Goal: Transaction & Acquisition: Book appointment/travel/reservation

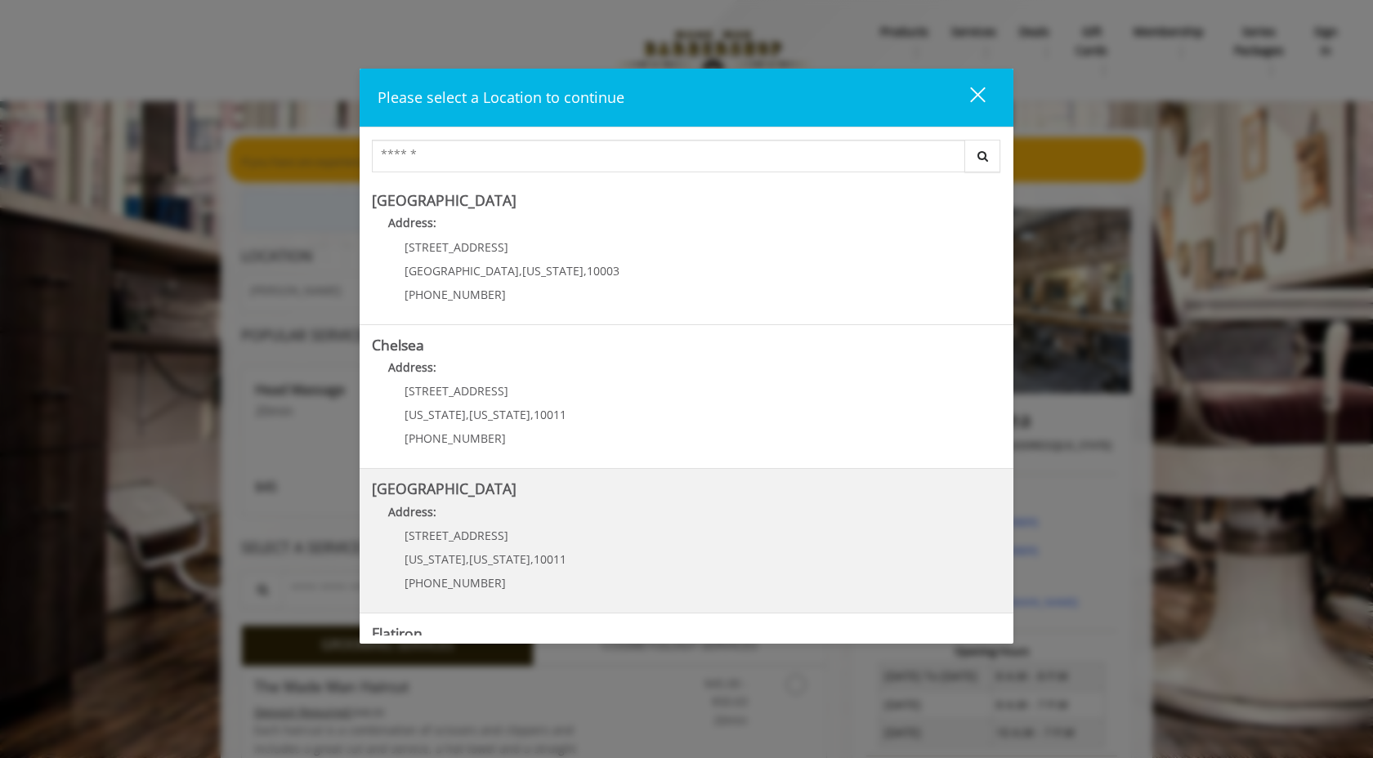
click at [625, 542] on Street "[GEOGRAPHIC_DATA] Address: [STREET_ADDRESS][US_STATE][US_STATE] (646) 850-0041" at bounding box center [686, 540] width 629 height 119
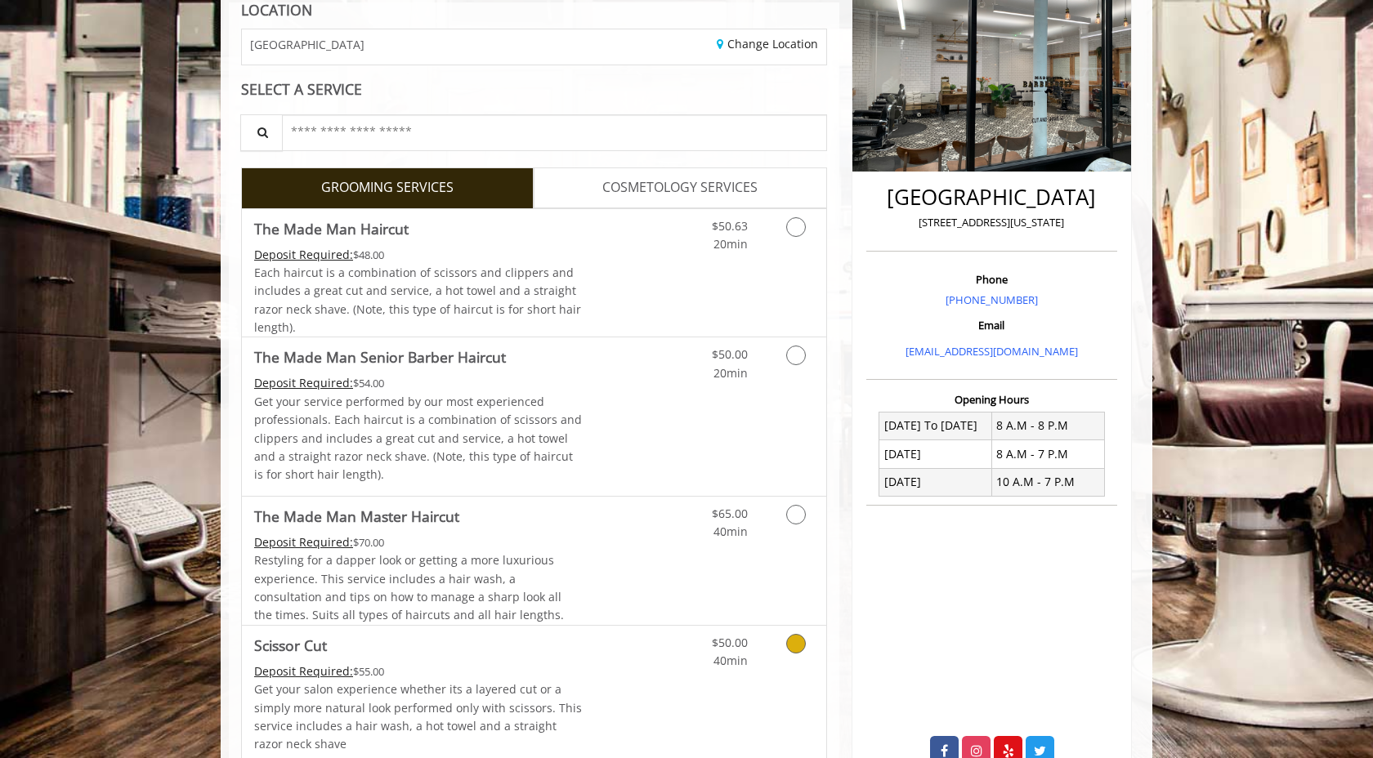
scroll to position [244, 0]
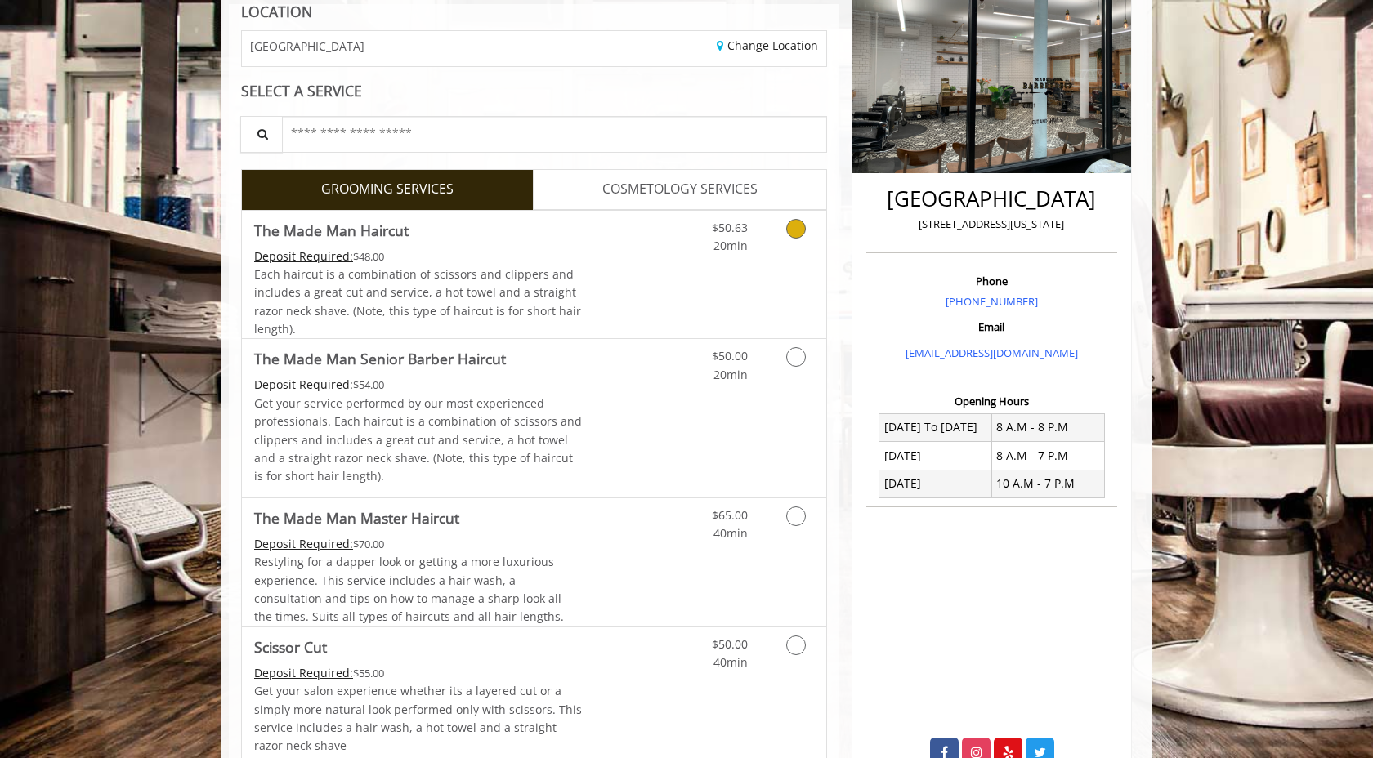
click at [795, 233] on icon "Grooming services" at bounding box center [796, 229] width 20 height 20
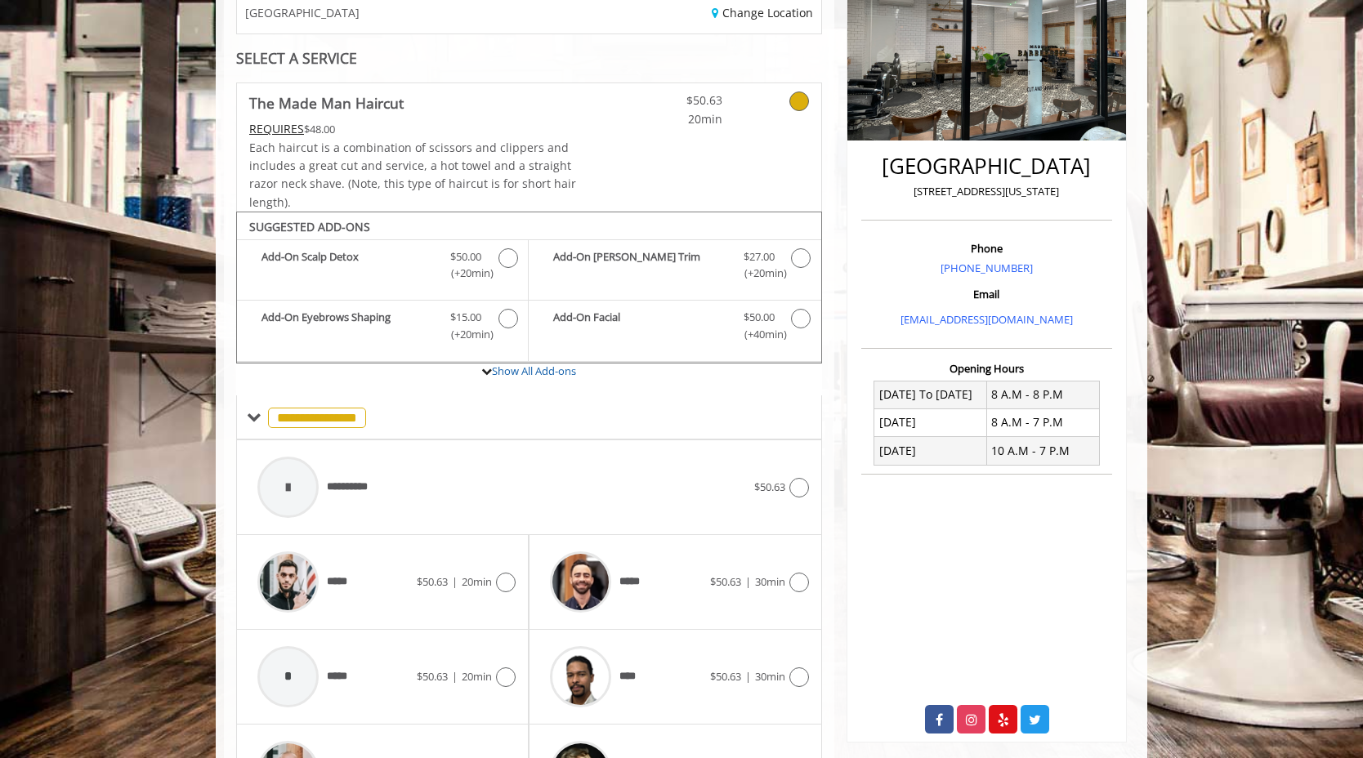
scroll to position [395, 0]
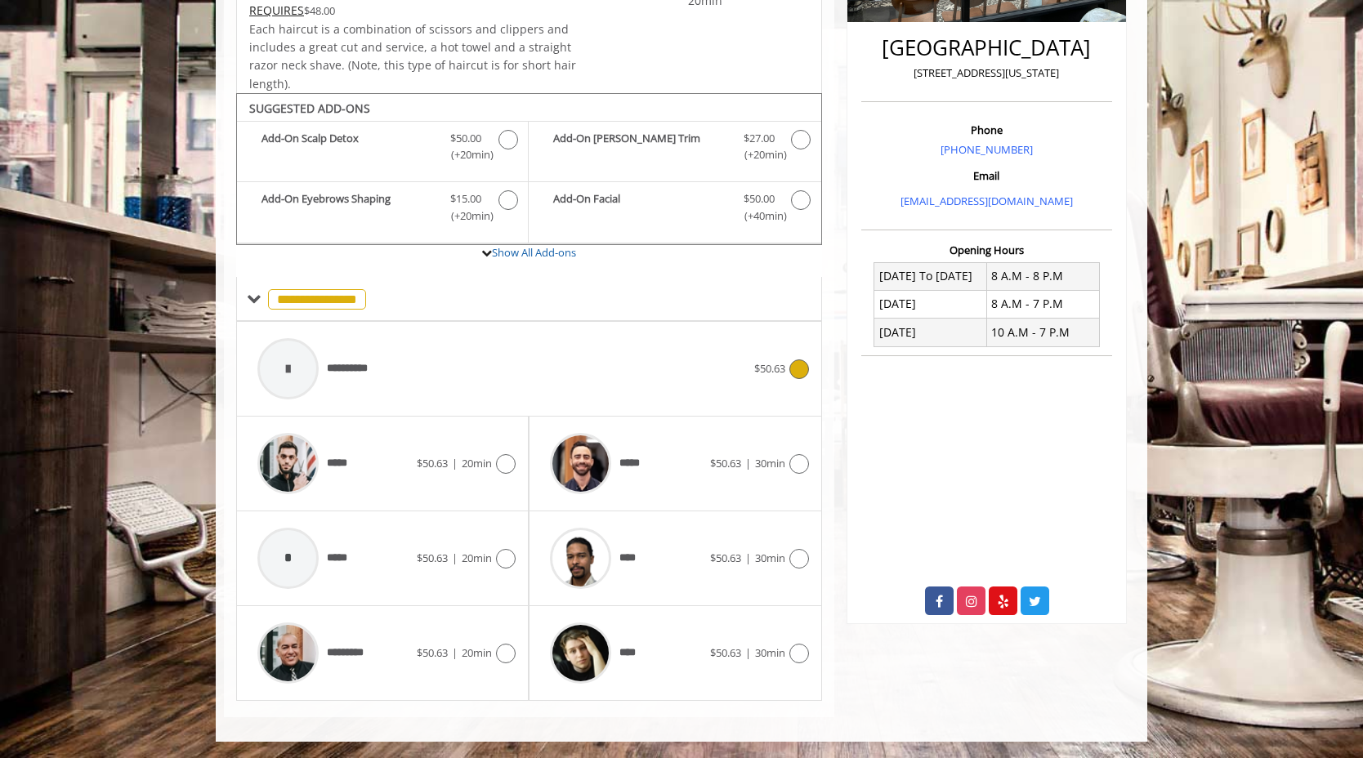
click at [779, 355] on div "**********" at bounding box center [529, 369] width 560 height 78
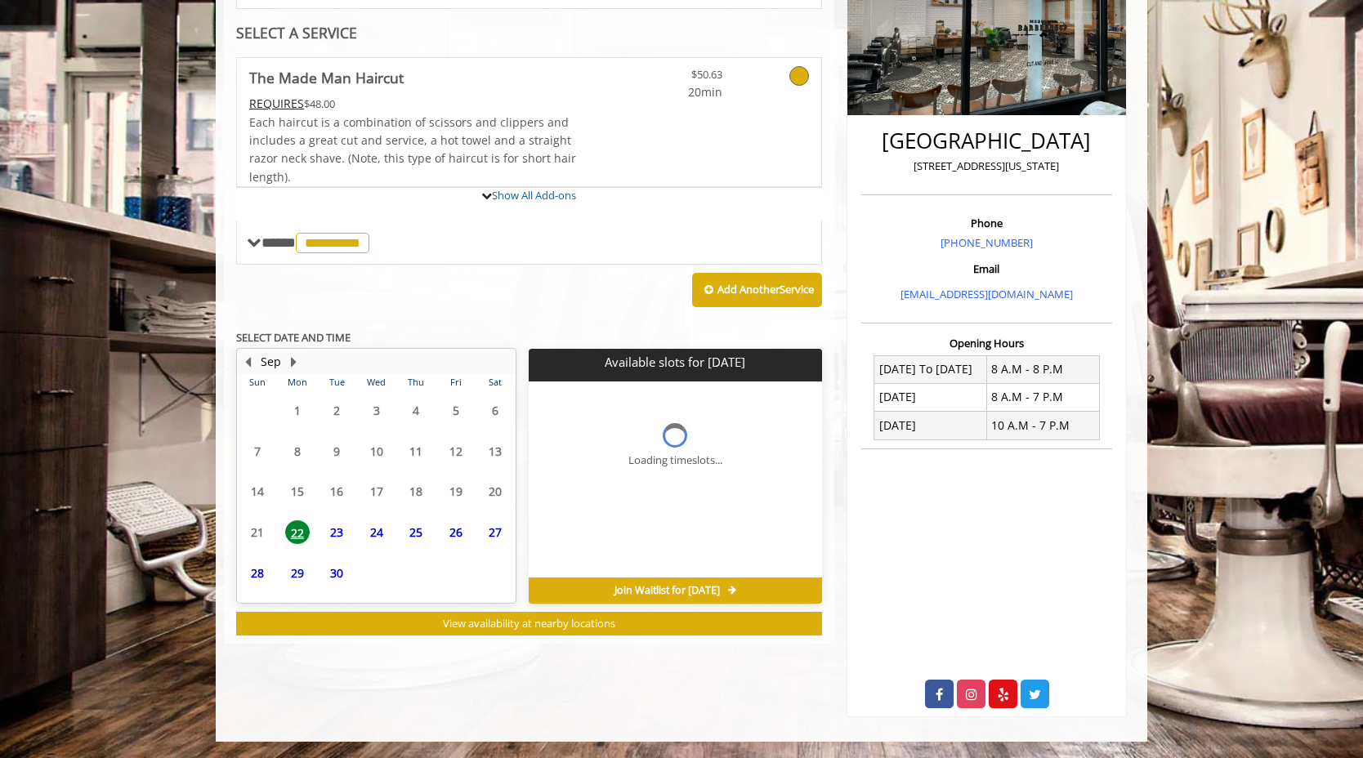
scroll to position [377, 0]
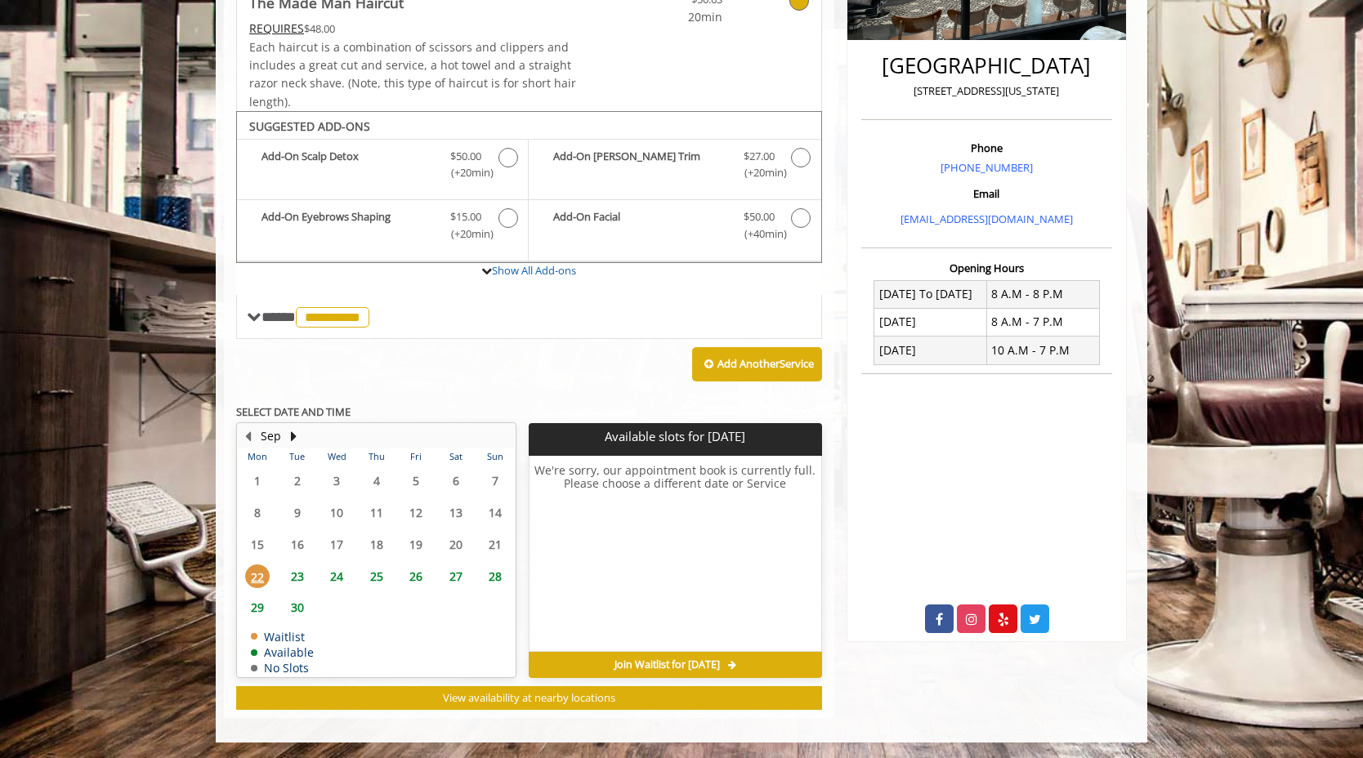
click at [298, 578] on span "23" at bounding box center [297, 577] width 25 height 24
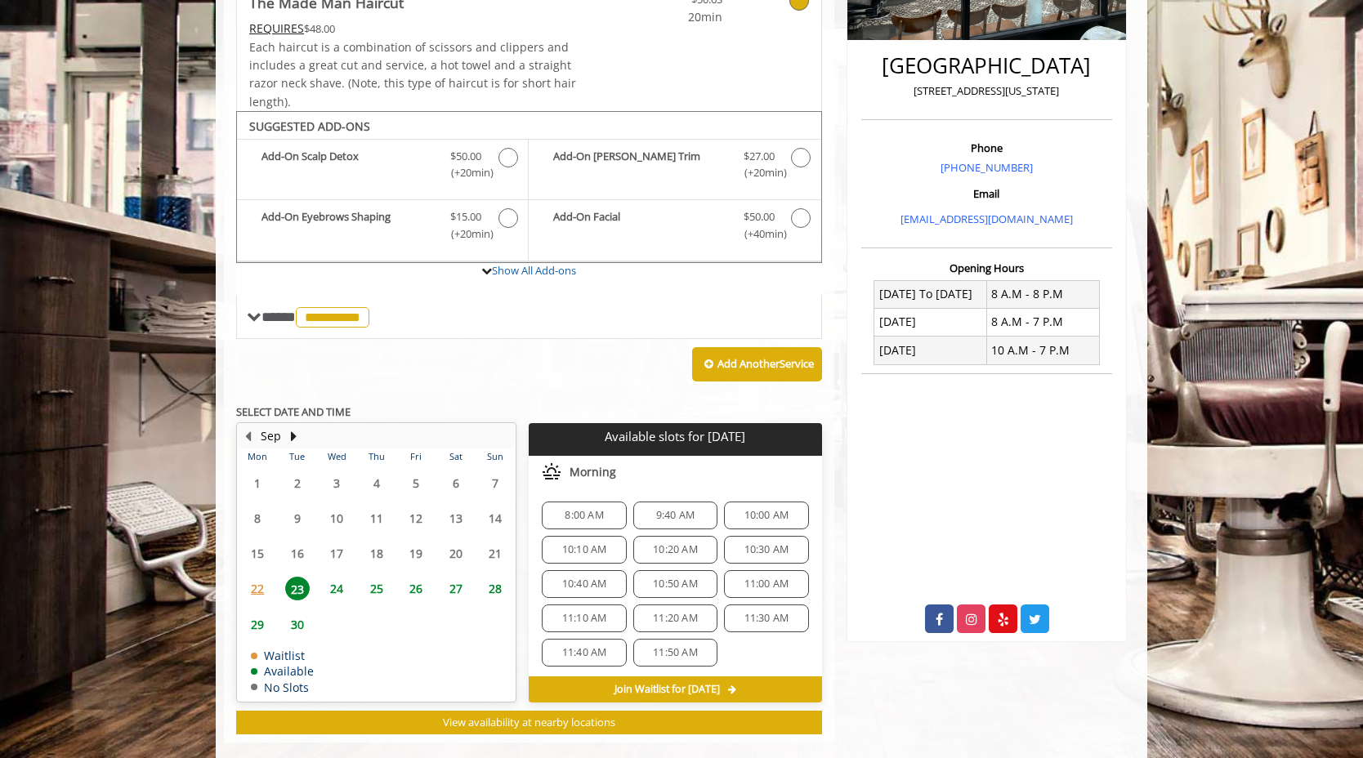
scroll to position [402, 0]
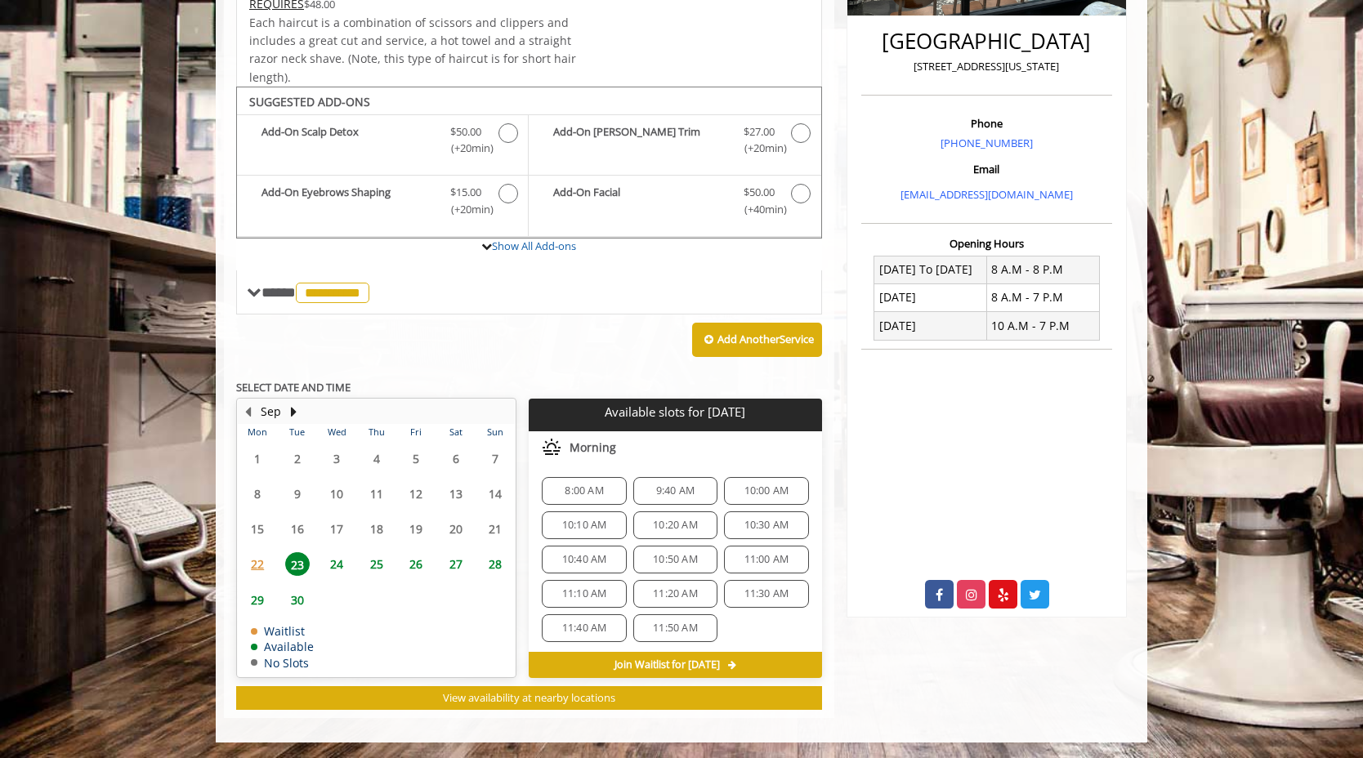
click at [577, 490] on span "8:00 AM" at bounding box center [584, 490] width 38 height 13
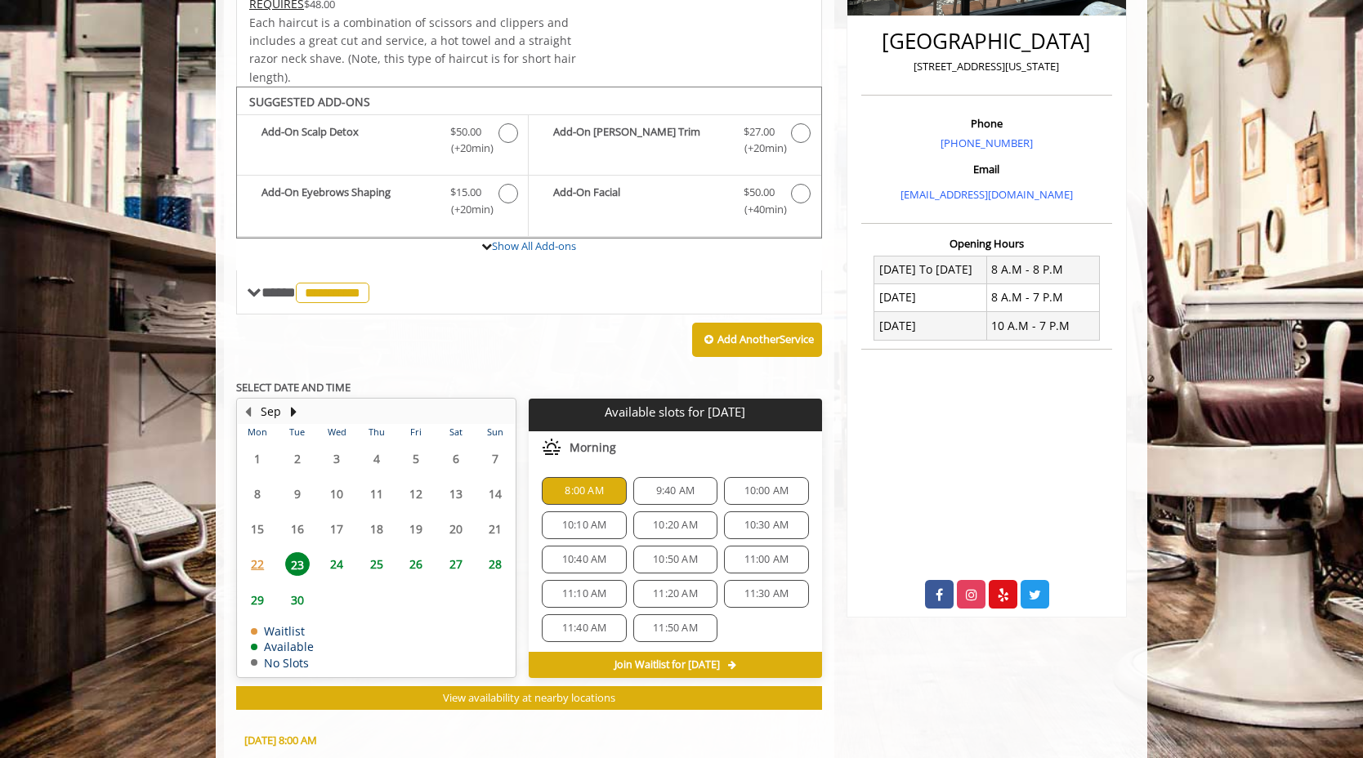
scroll to position [697, 0]
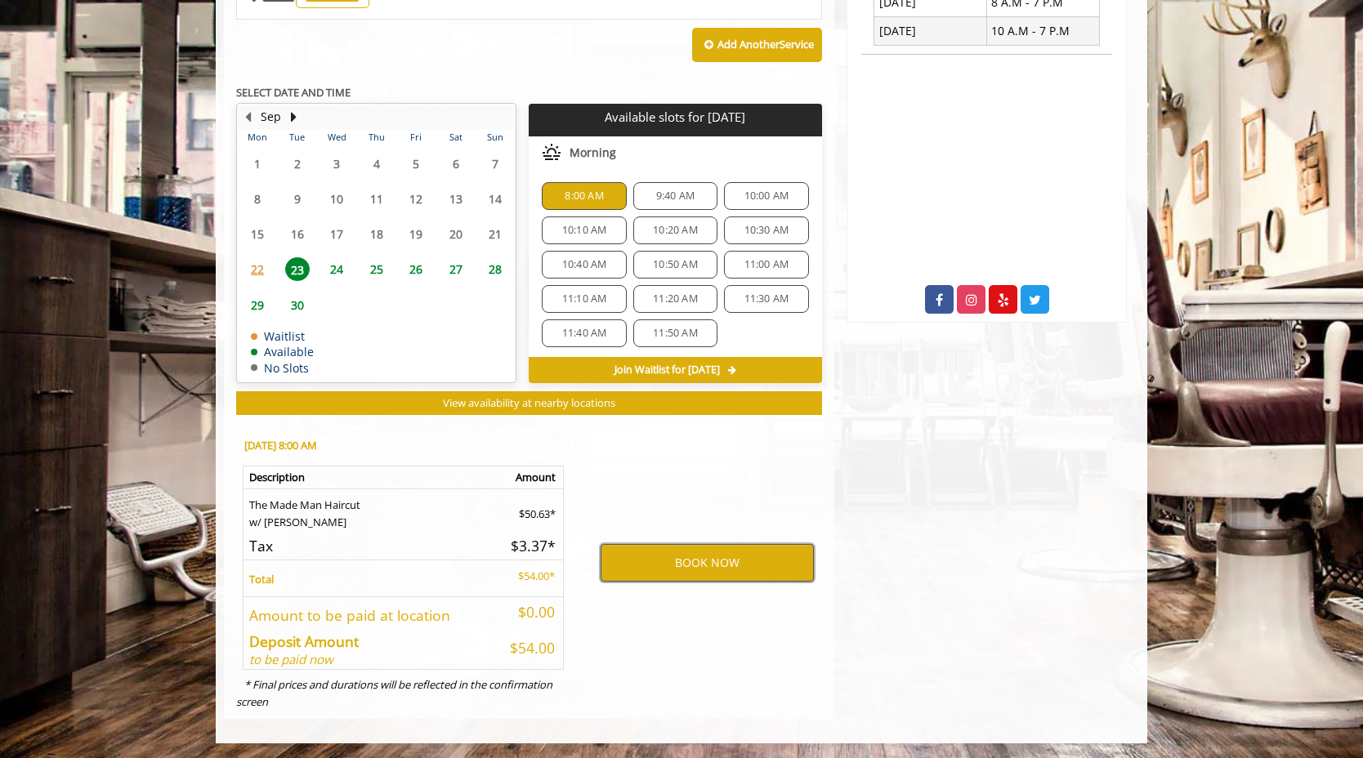
click at [700, 566] on button "BOOK NOW" at bounding box center [706, 563] width 213 height 38
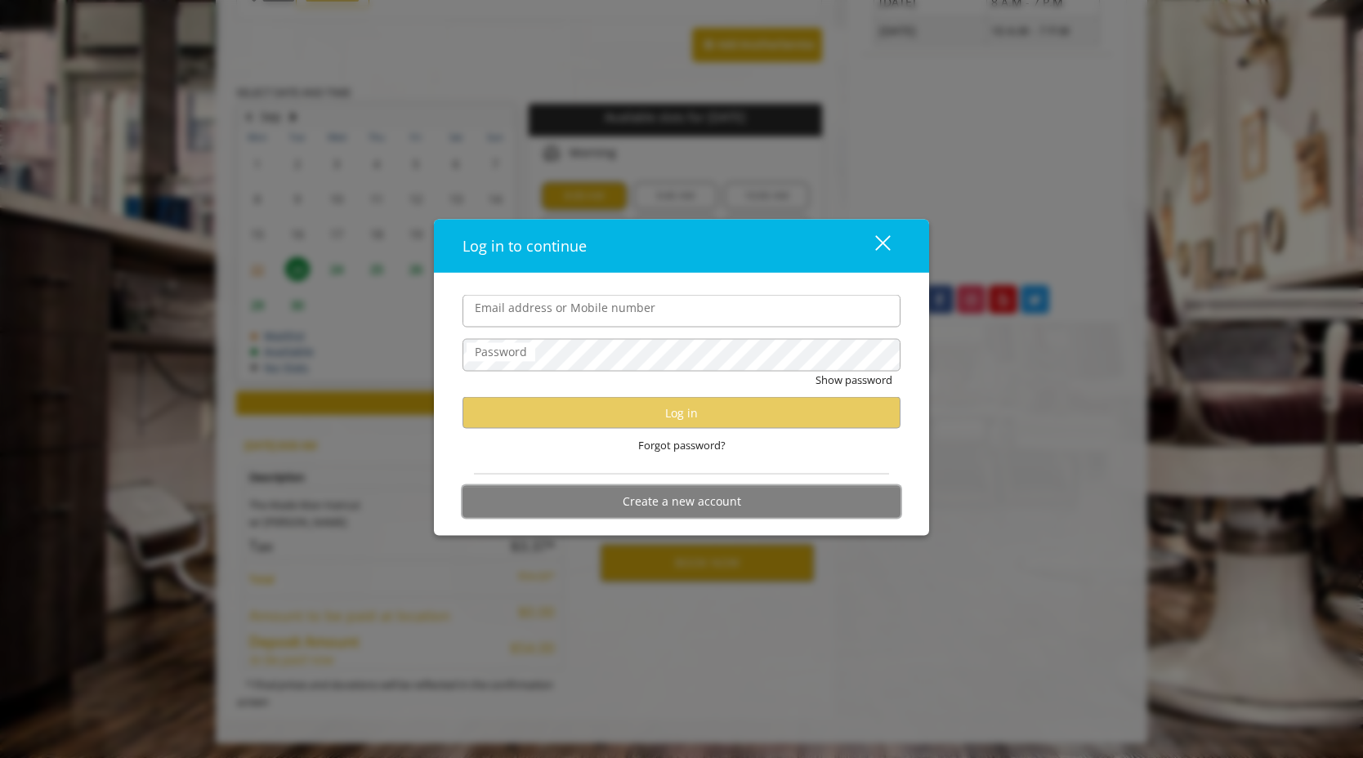
click at [676, 503] on button "Create a new account" at bounding box center [681, 502] width 438 height 32
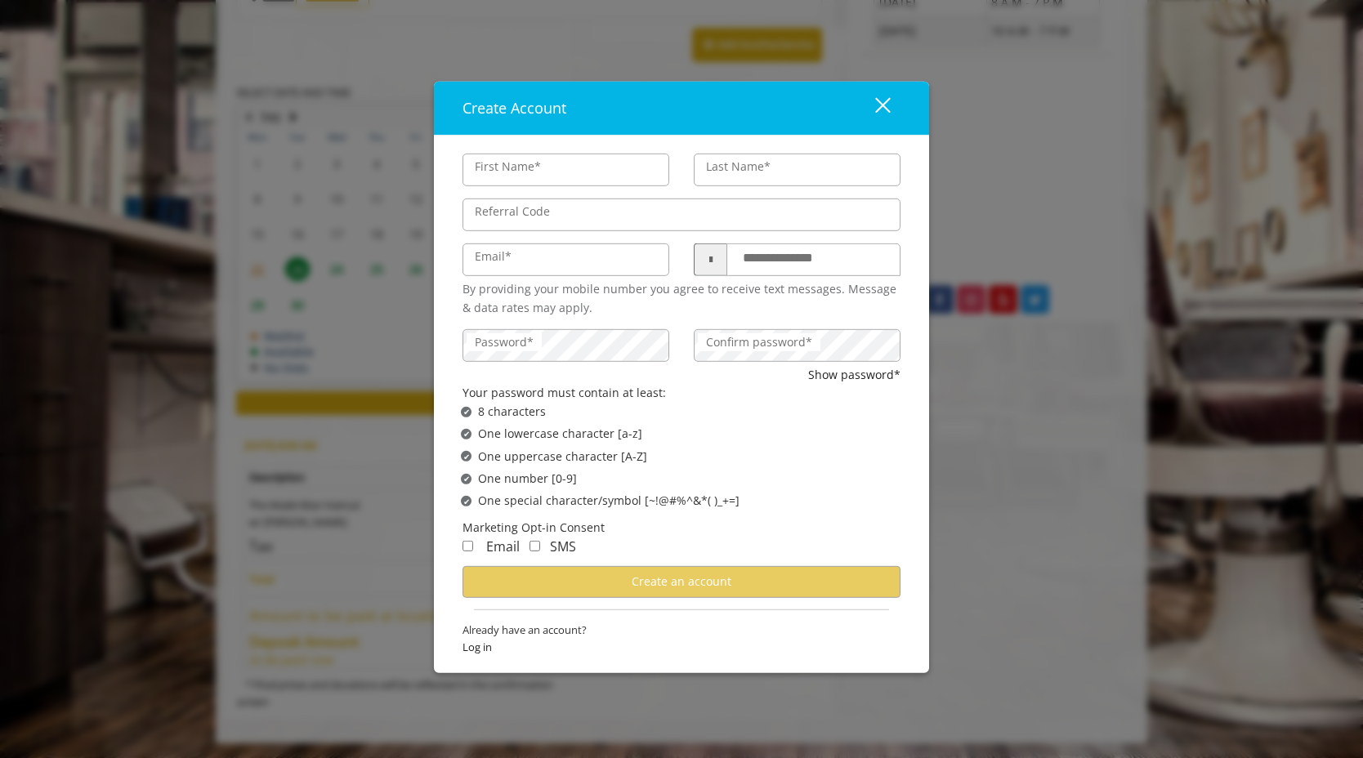
click at [583, 165] on input "First Name*" at bounding box center [565, 170] width 207 height 33
type input "****"
type input "******"
type input "**********"
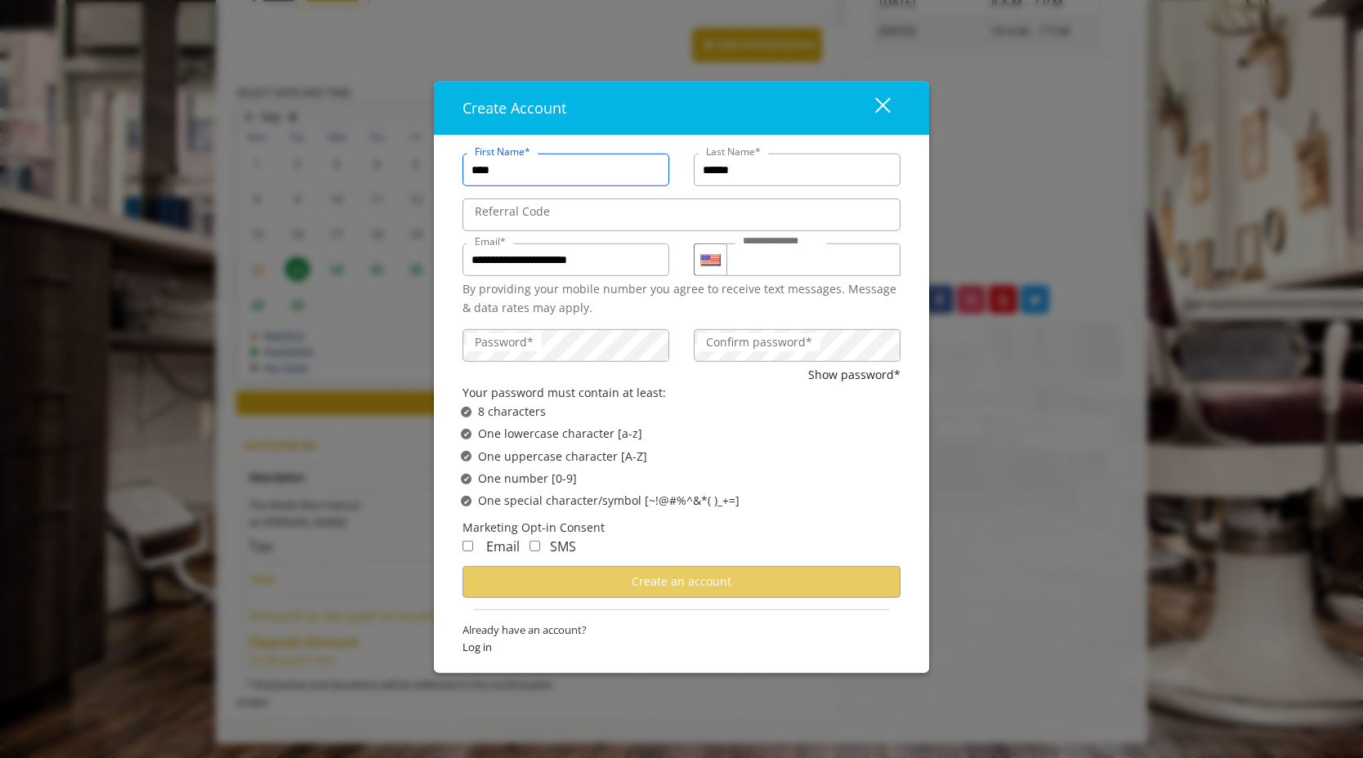
scroll to position [0, 0]
click at [636, 222] on input "Referral Code" at bounding box center [681, 215] width 438 height 33
click at [739, 450] on div "✔ Password not satisfies One uppercase character [A-Z]" at bounding box center [687, 456] width 452 height 18
click at [798, 350] on label "Confirm password*" at bounding box center [759, 342] width 123 height 18
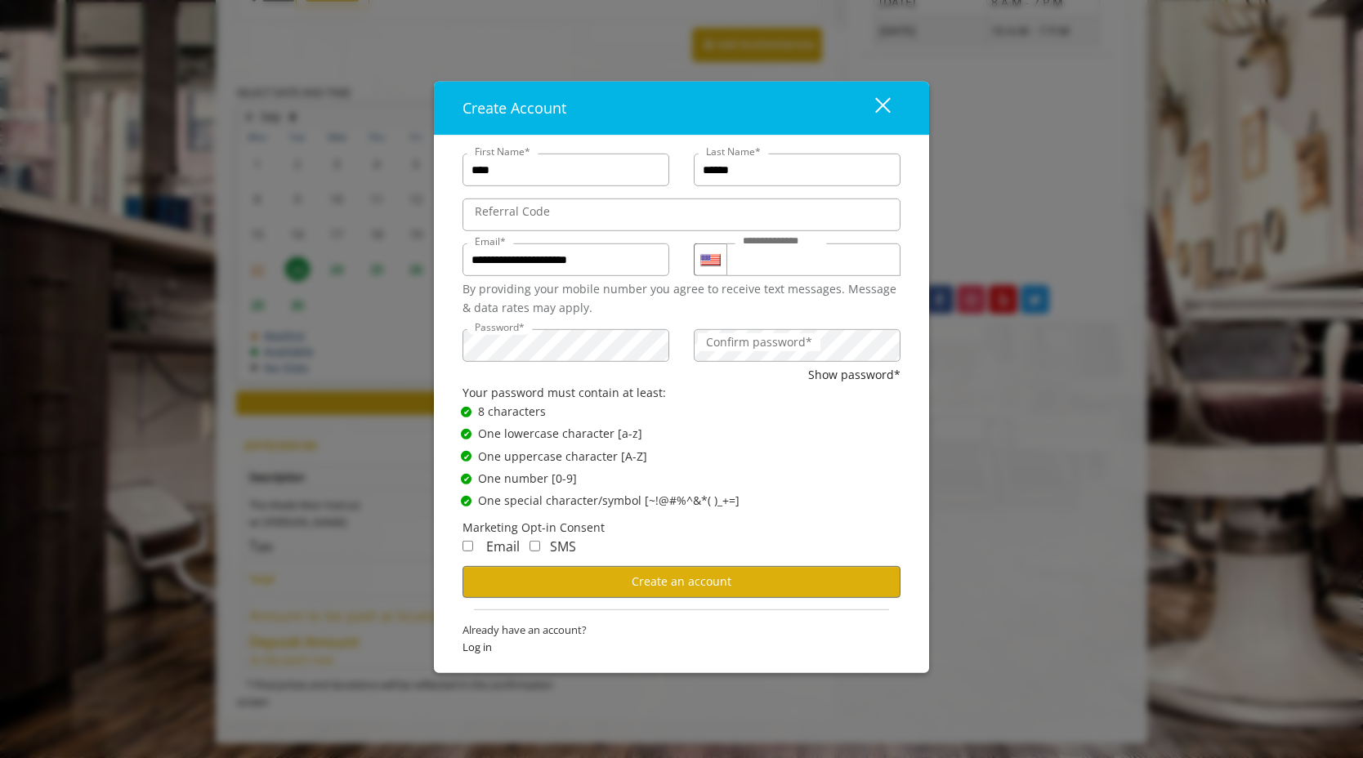
click at [790, 469] on ul "✔ Password Satisfies 8 characters ✔ Password Satisfies One lowercase character …" at bounding box center [670, 457] width 460 height 108
click at [641, 576] on span "Create an account" at bounding box center [682, 582] width 100 height 16
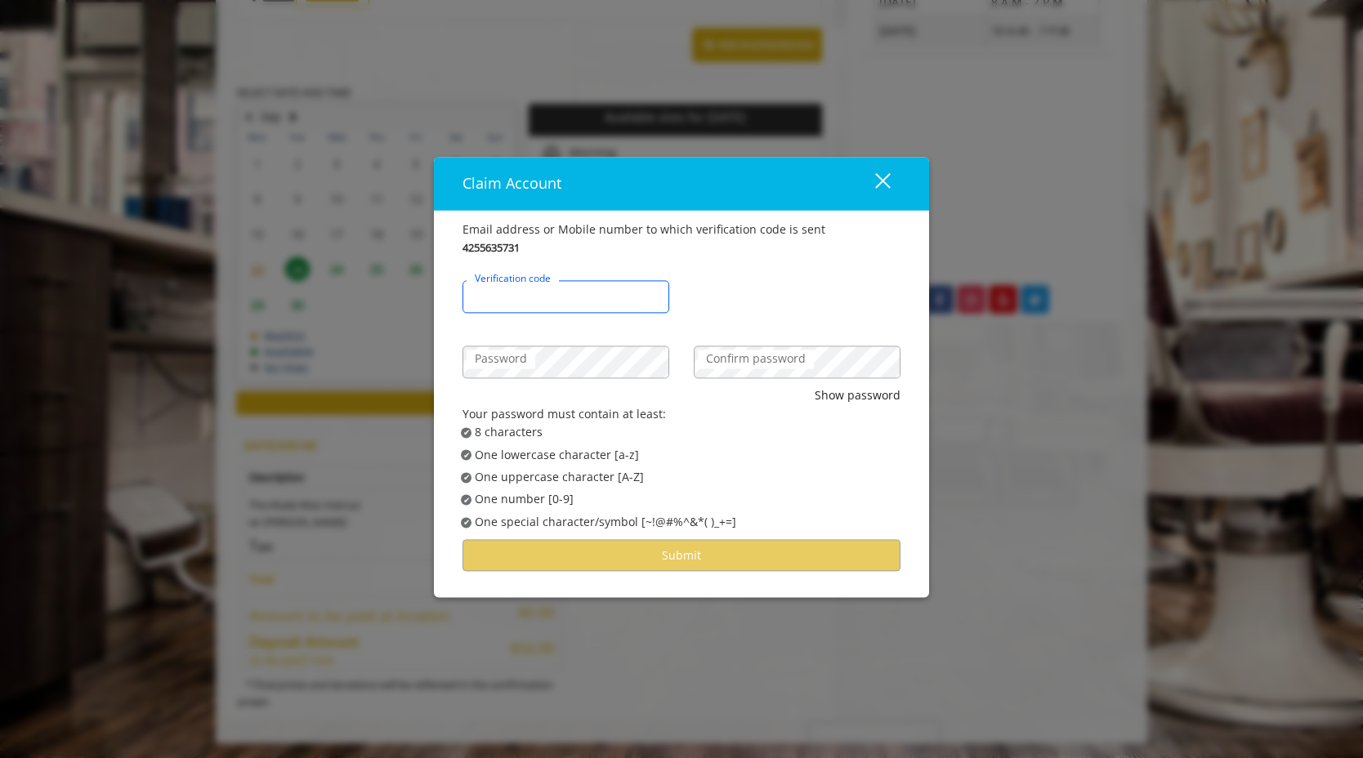
click at [611, 301] on input "Verification code" at bounding box center [565, 297] width 207 height 33
type input "******"
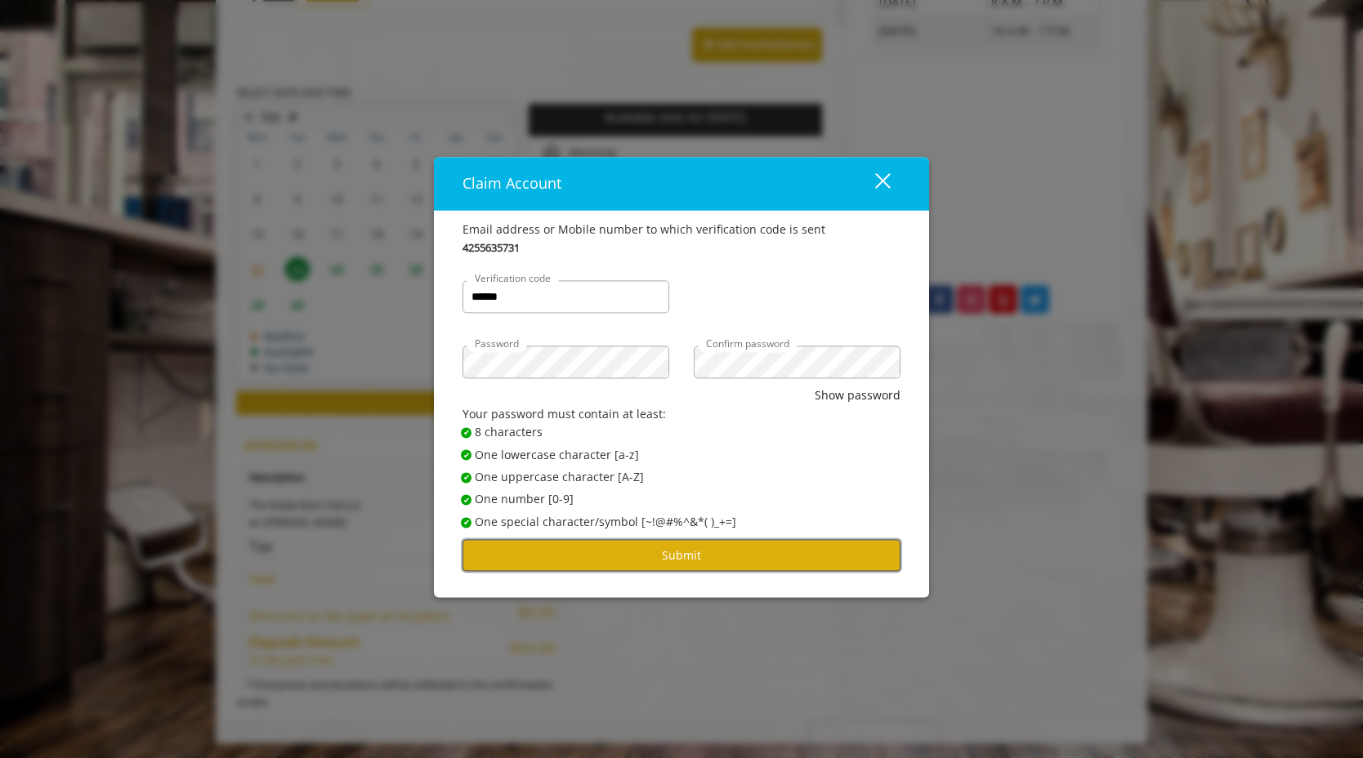
click at [783, 556] on button "Submit" at bounding box center [681, 556] width 438 height 32
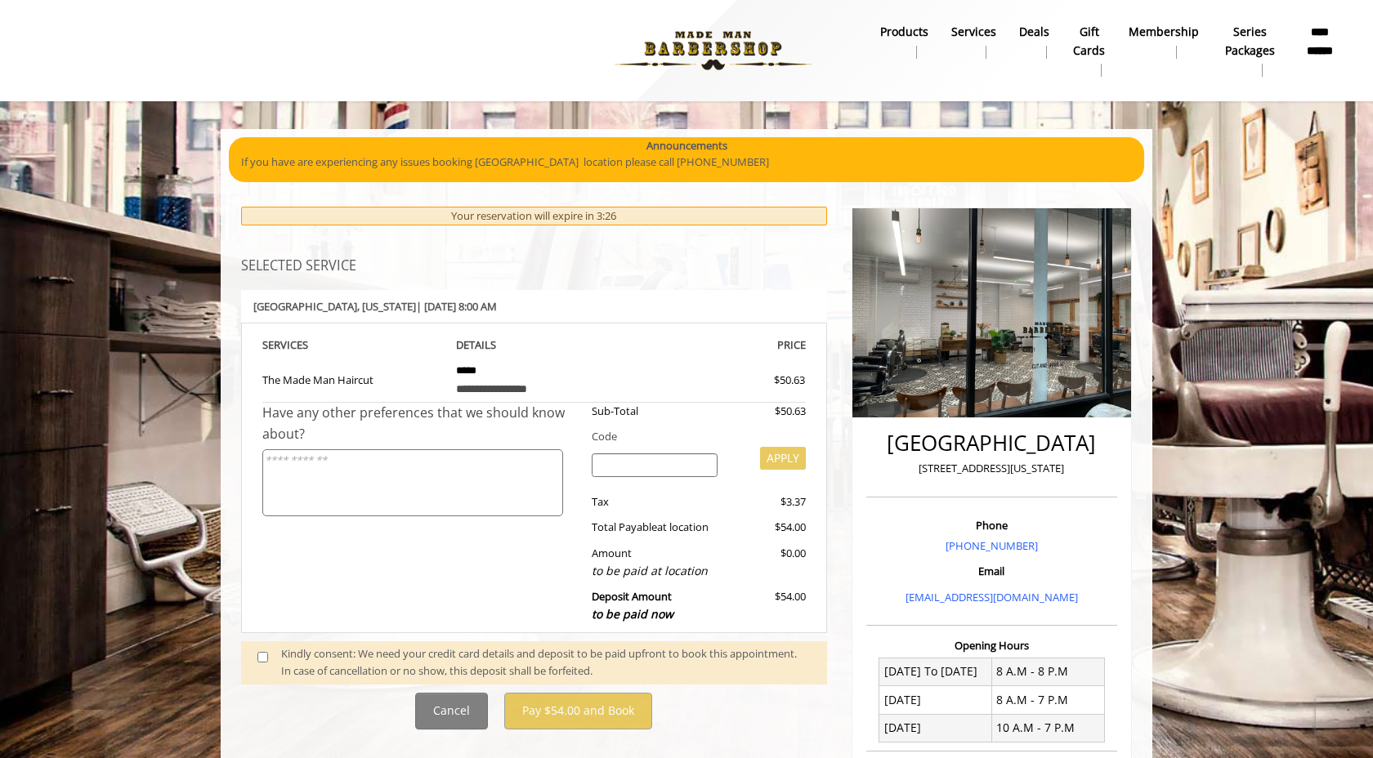
click at [978, 305] on img at bounding box center [991, 312] width 279 height 209
click at [440, 601] on div "Have any other preferences that we should know about?" at bounding box center [420, 517] width 317 height 229
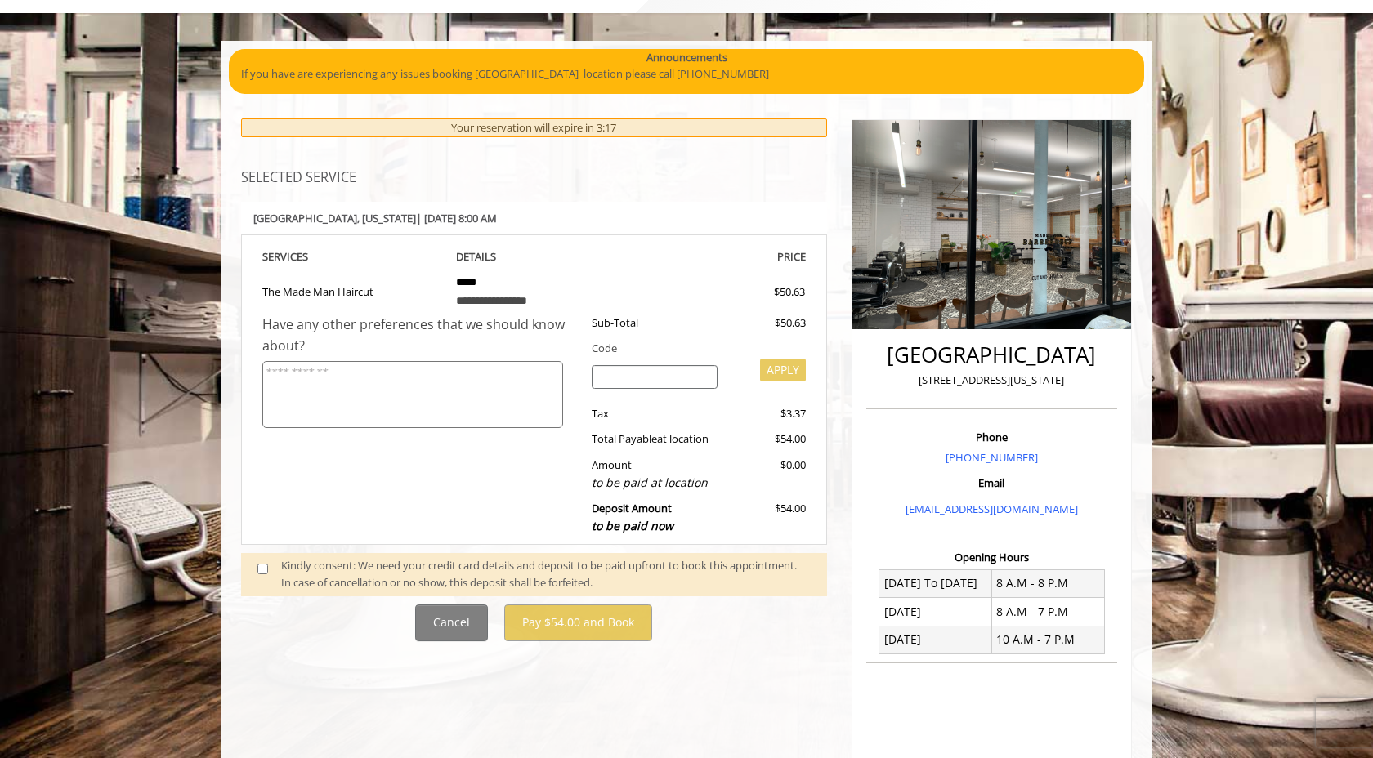
scroll to position [98, 0]
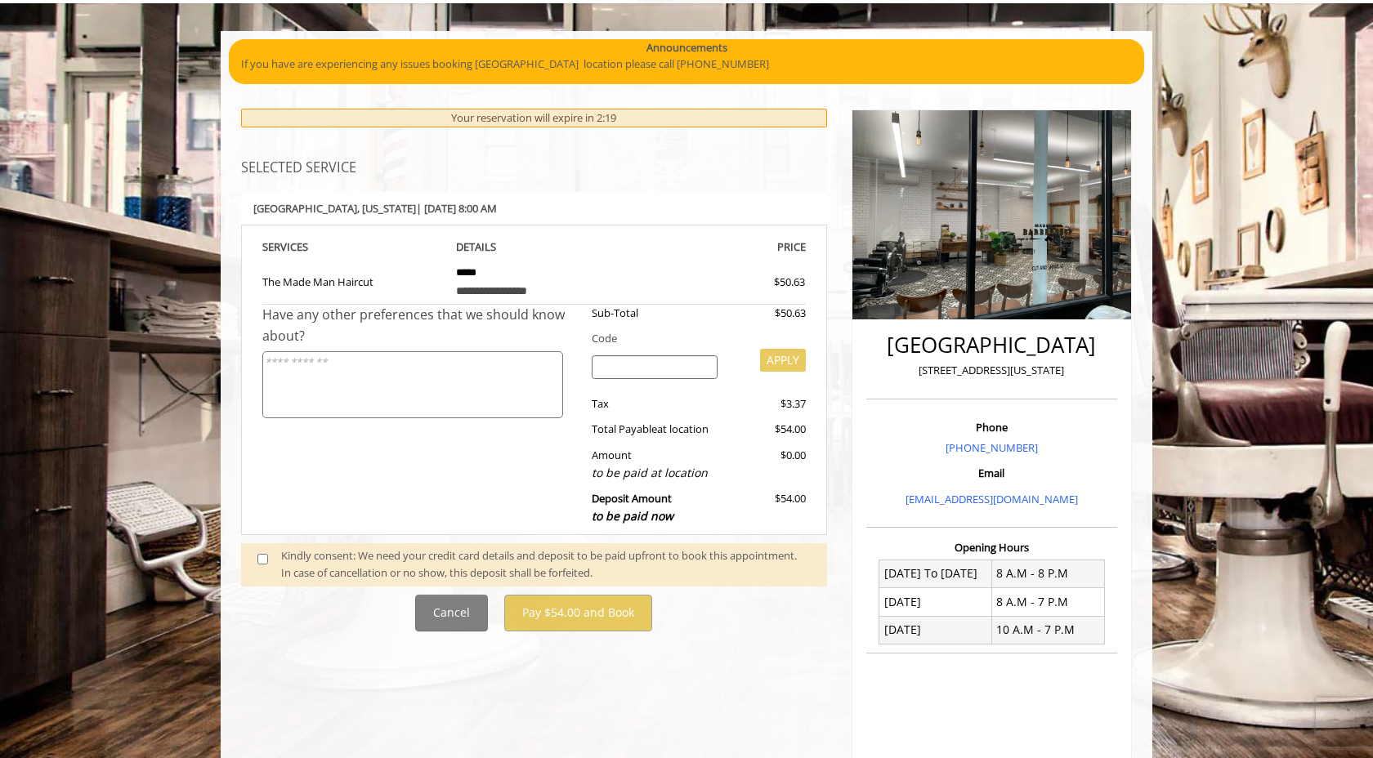
click at [408, 516] on div "Have any other preferences that we should know about?" at bounding box center [420, 419] width 317 height 229
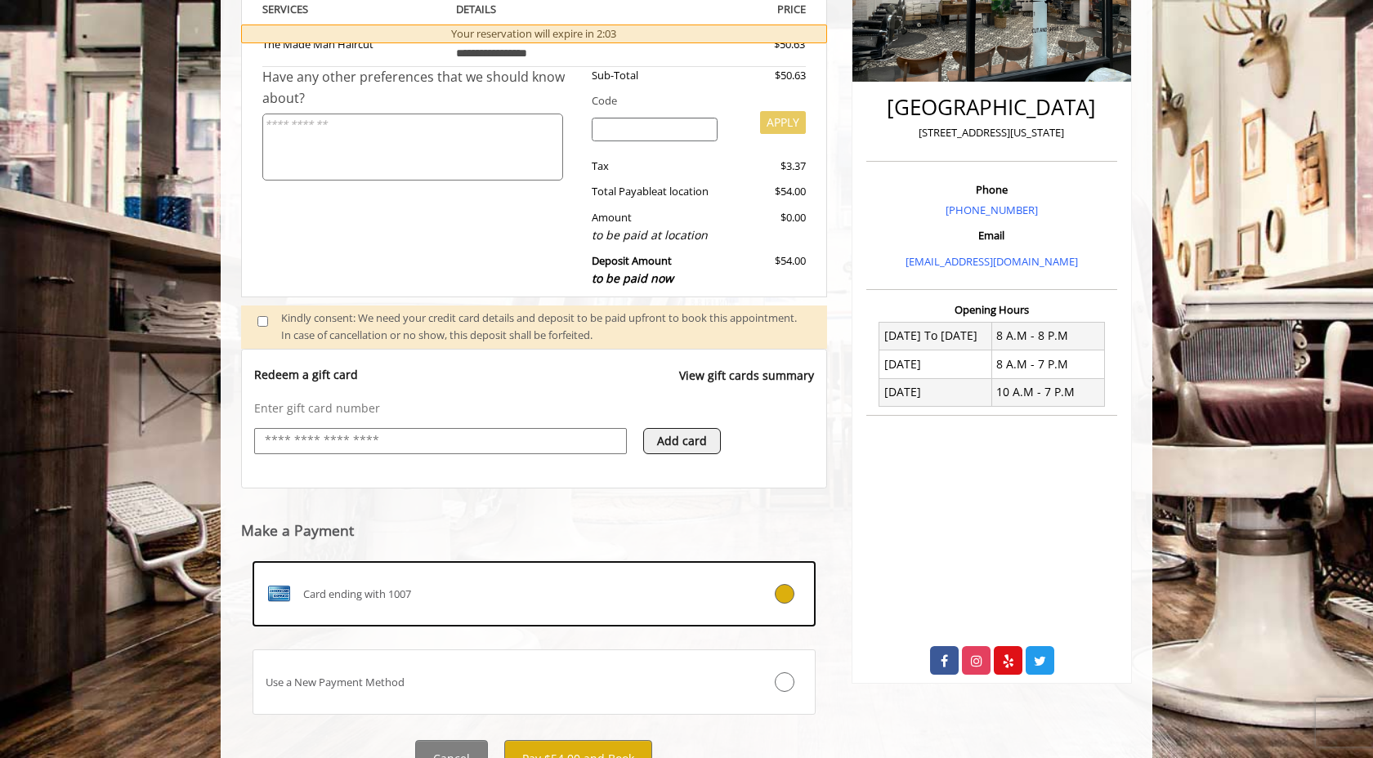
scroll to position [412, 0]
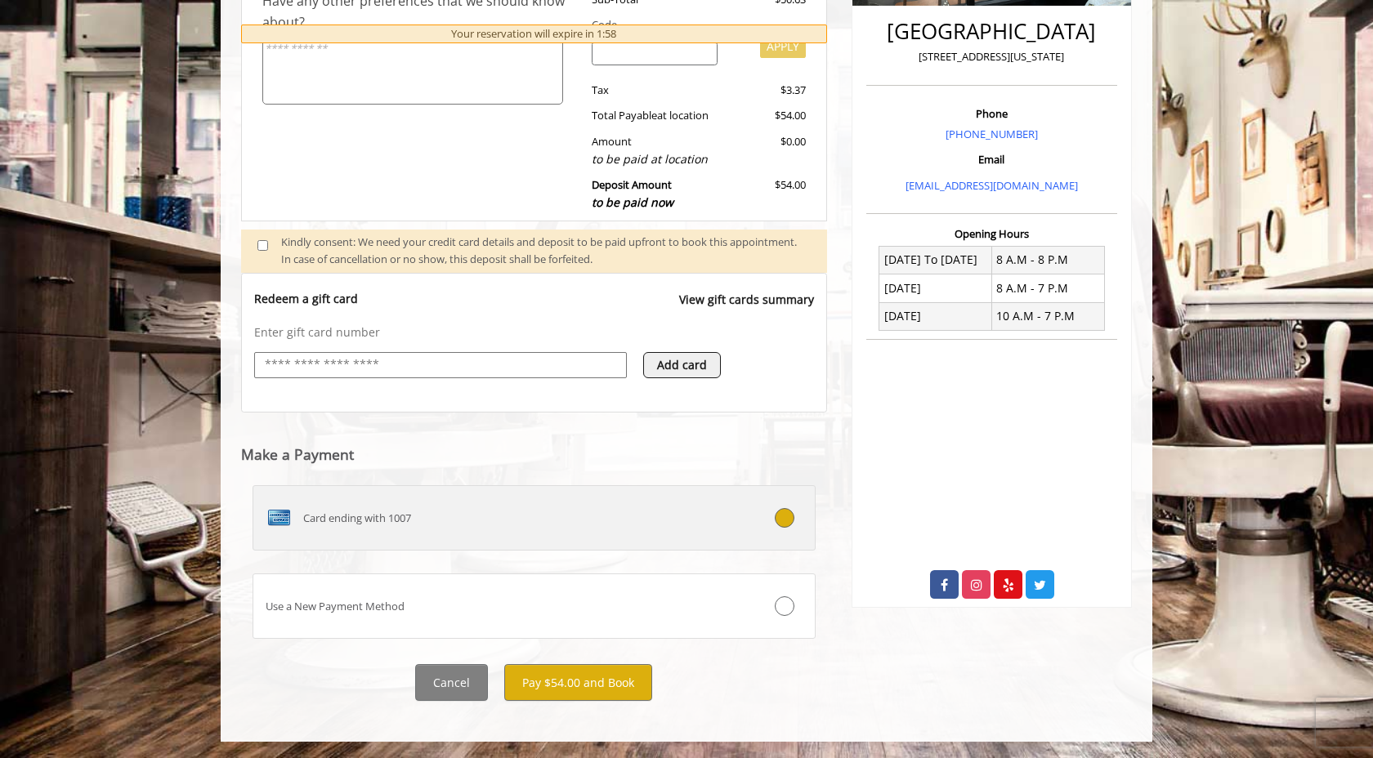
click at [554, 526] on div "Card ending with 1007" at bounding box center [486, 518] width 467 height 26
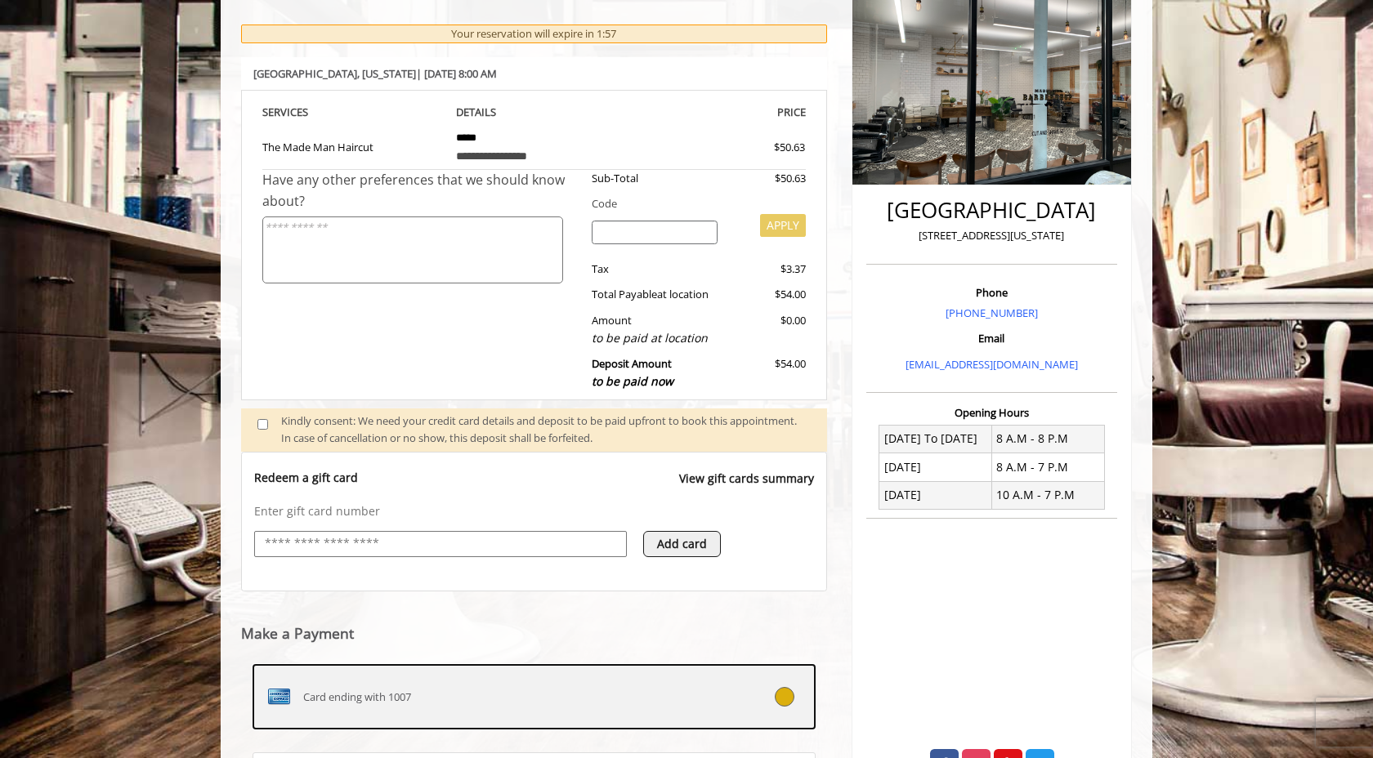
click at [638, 712] on label "Card ending with 1007" at bounding box center [533, 696] width 563 height 65
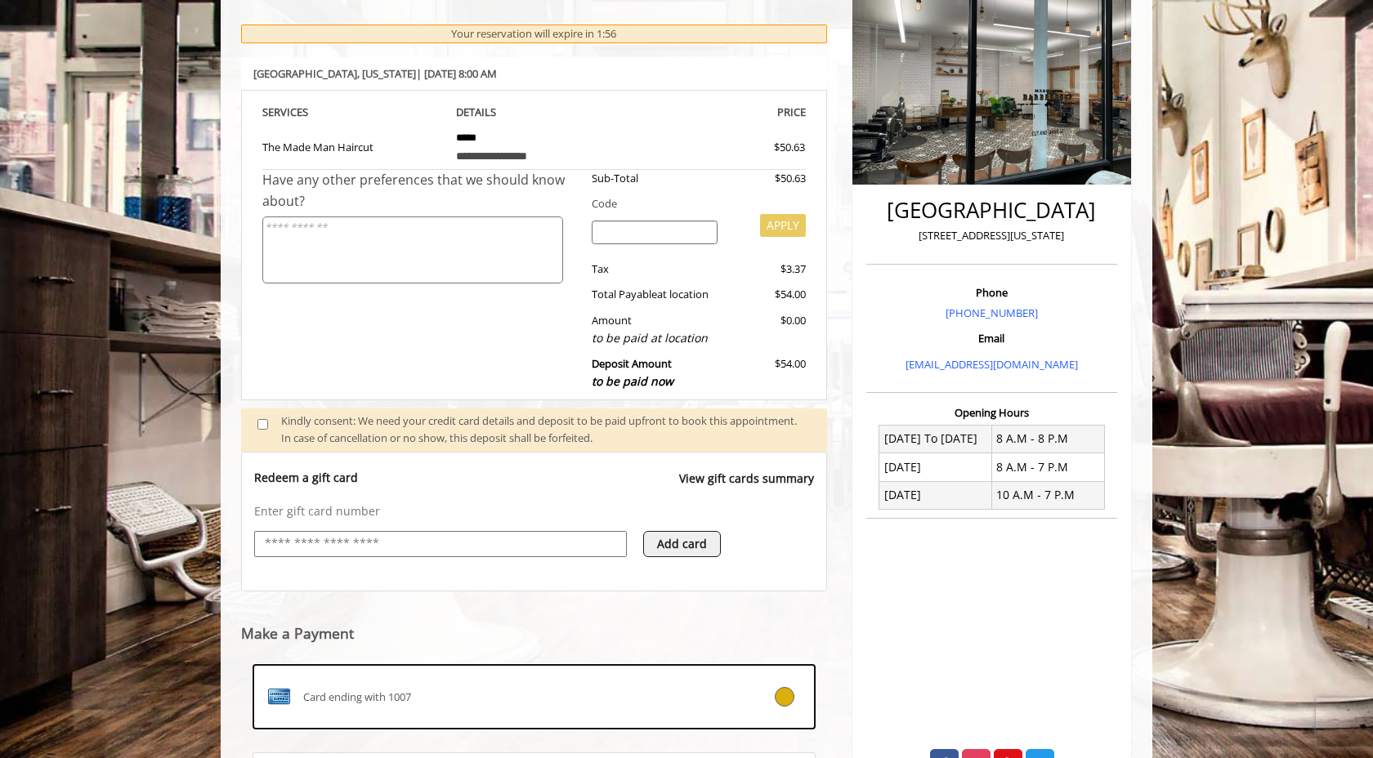
scroll to position [412, 0]
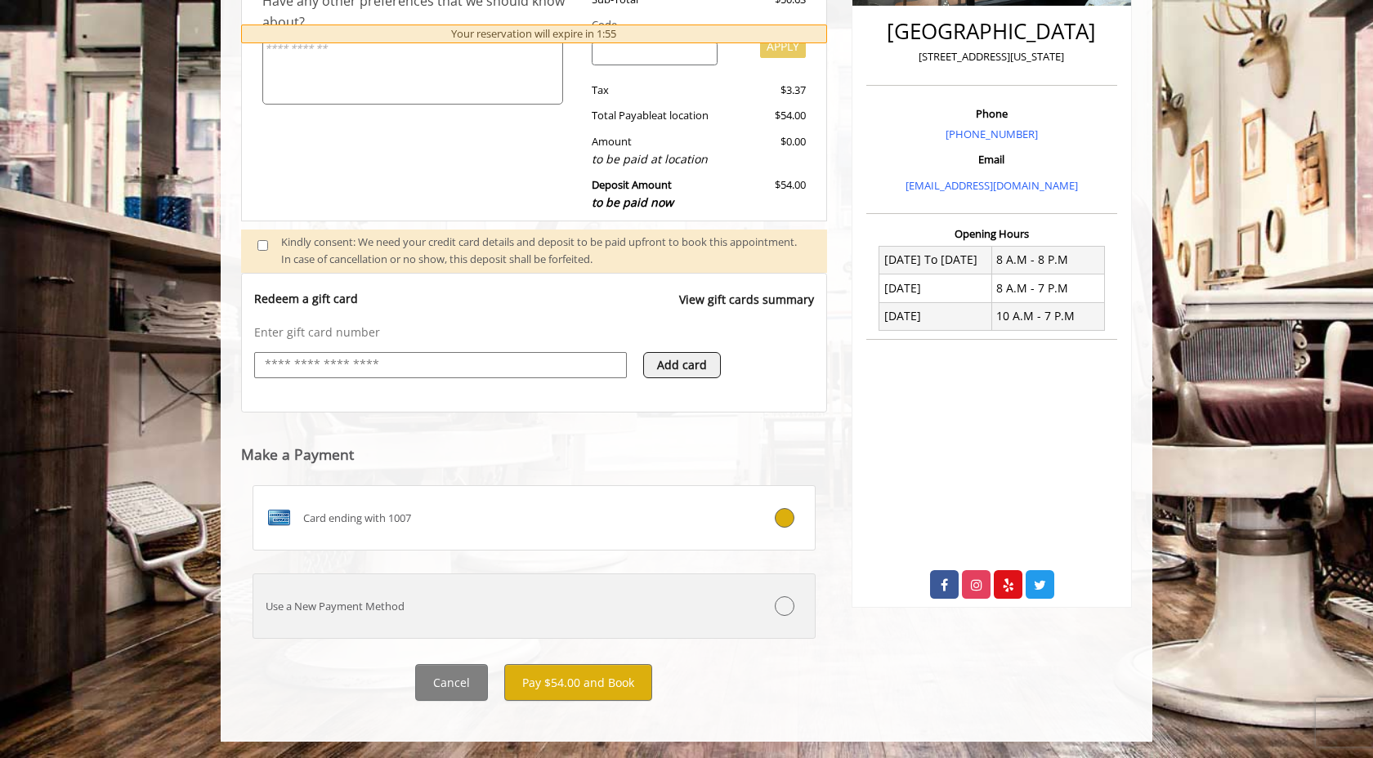
click at [640, 596] on label "Use a New Payment Method" at bounding box center [533, 606] width 563 height 65
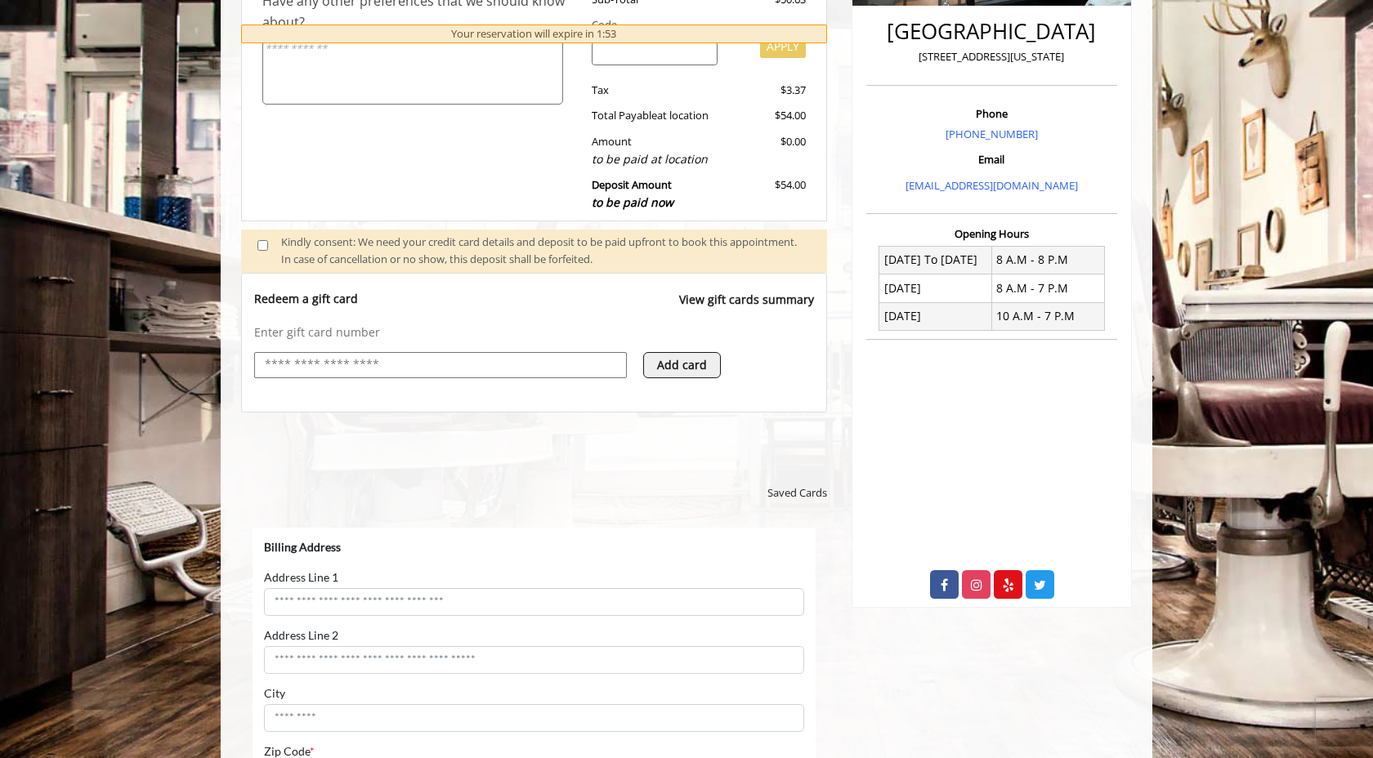
scroll to position [0, 0]
select select "***"
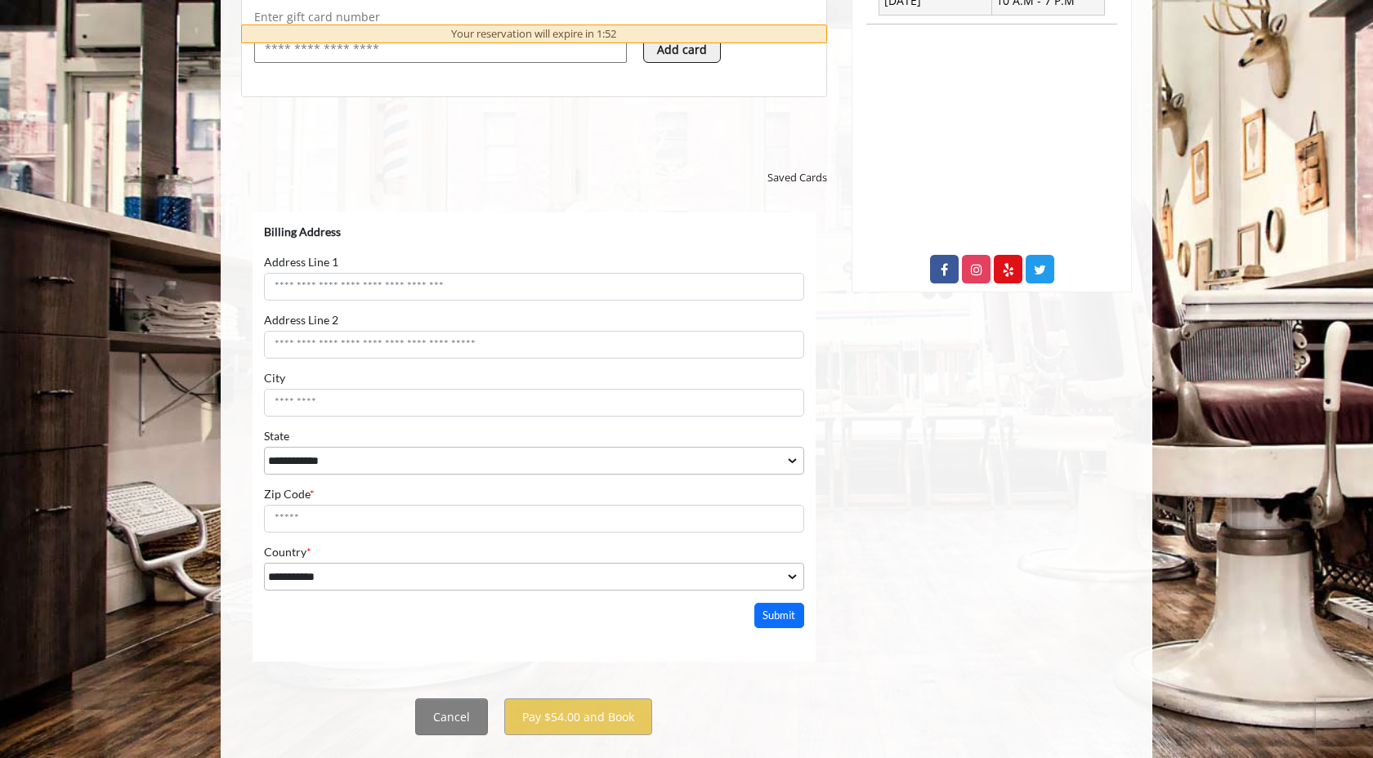
scroll to position [731, 0]
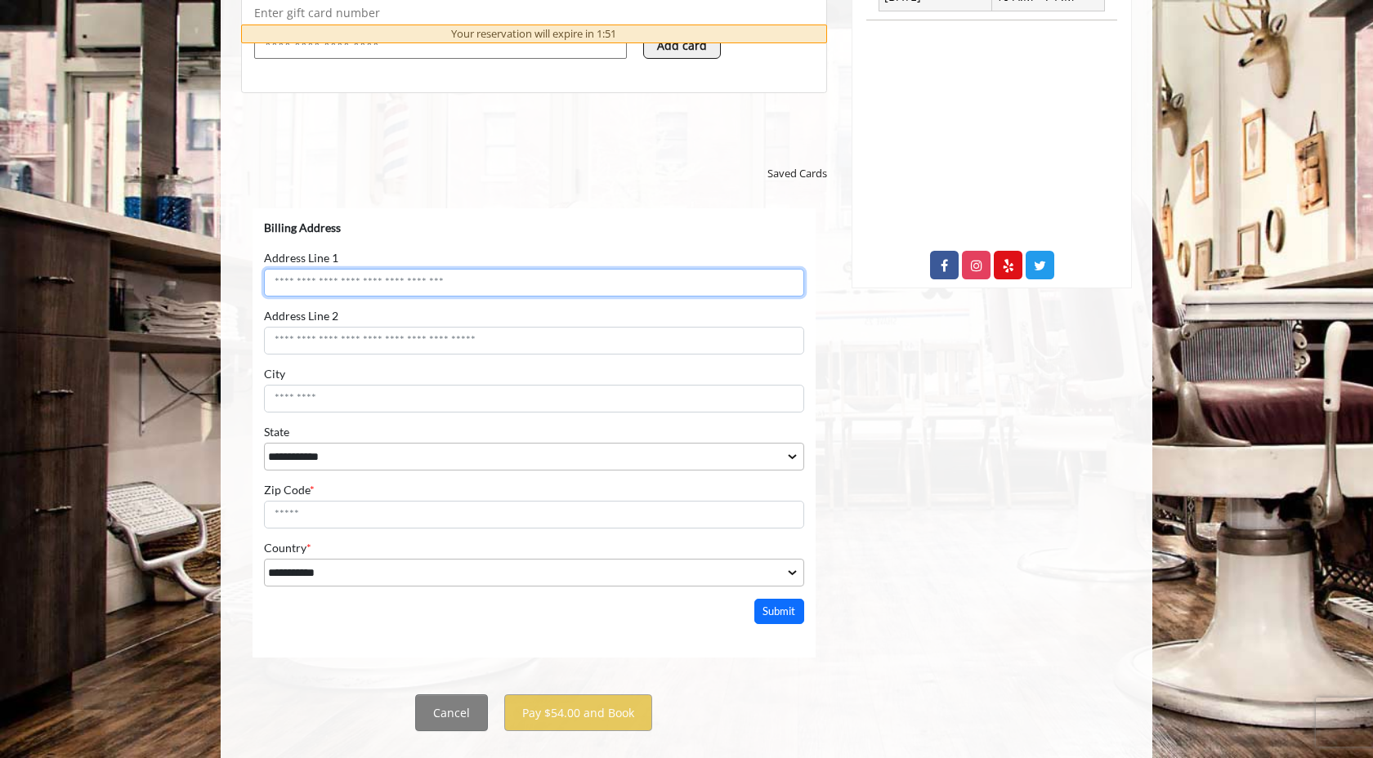
click at [436, 276] on input "Address Line 1" at bounding box center [534, 283] width 540 height 28
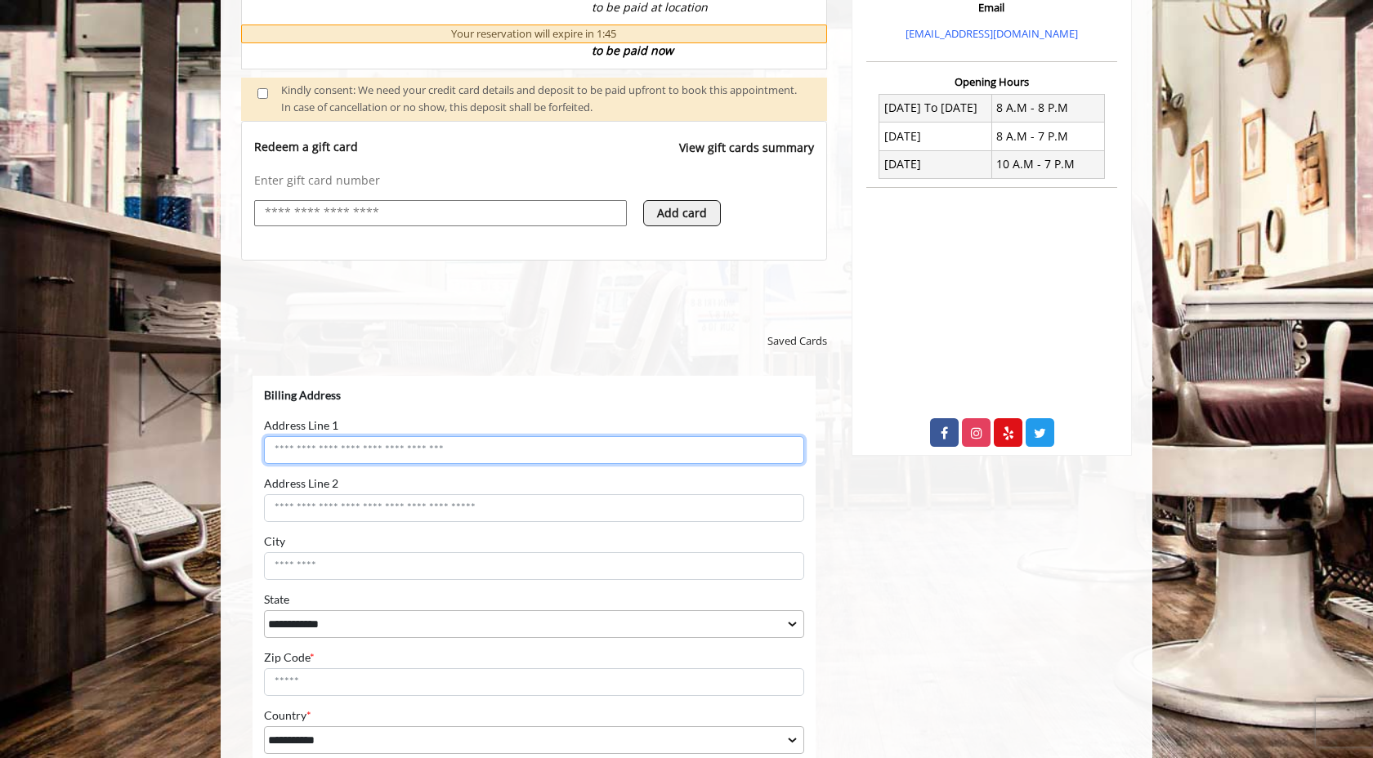
scroll to position [565, 0]
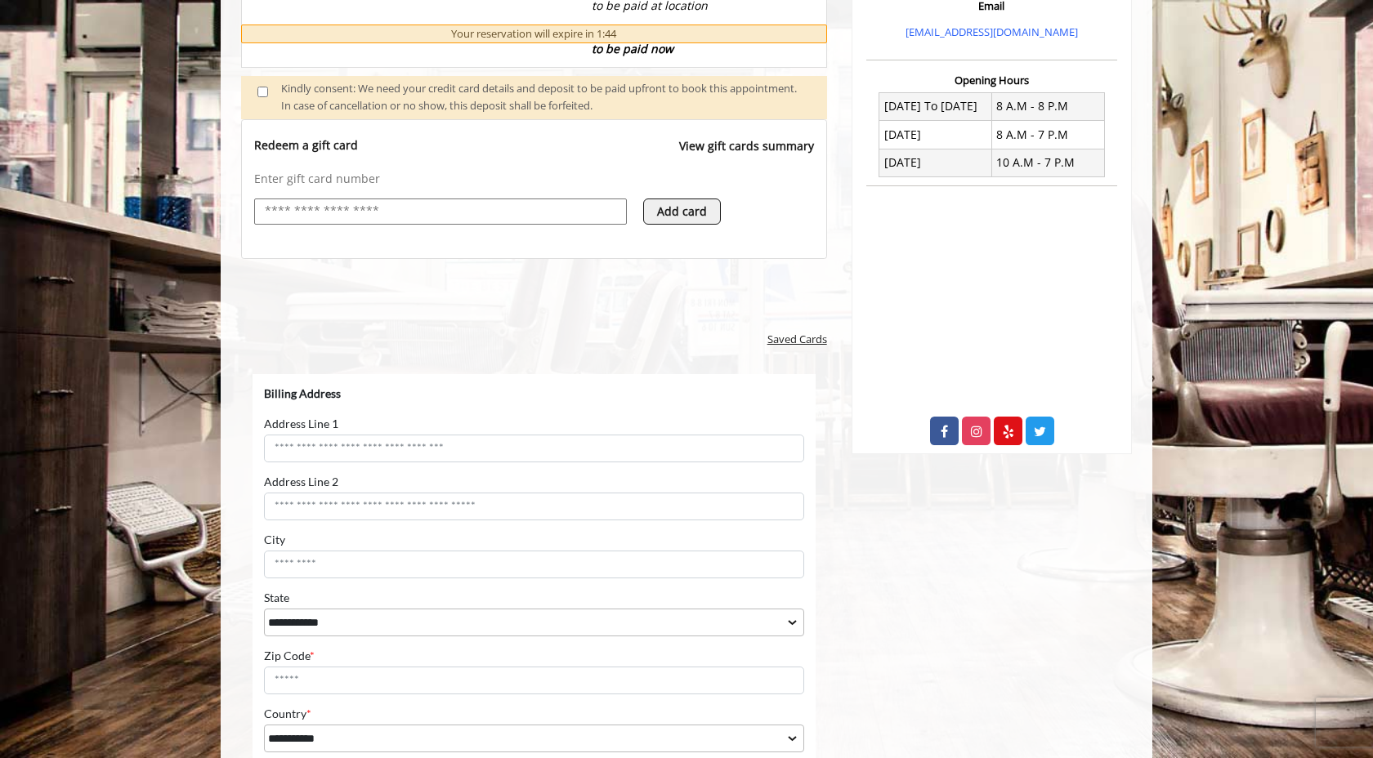
click at [812, 341] on span "Saved Cards" at bounding box center [797, 339] width 60 height 17
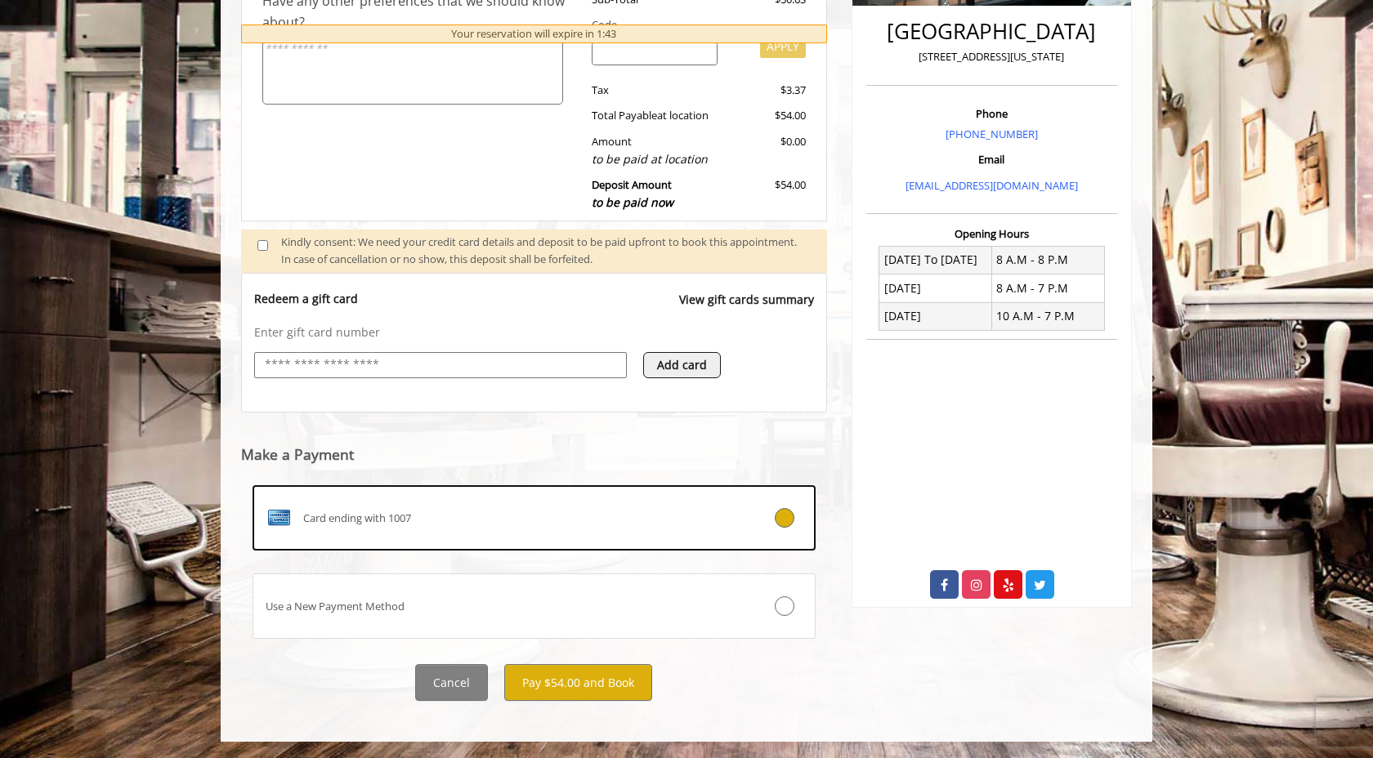
scroll to position [412, 0]
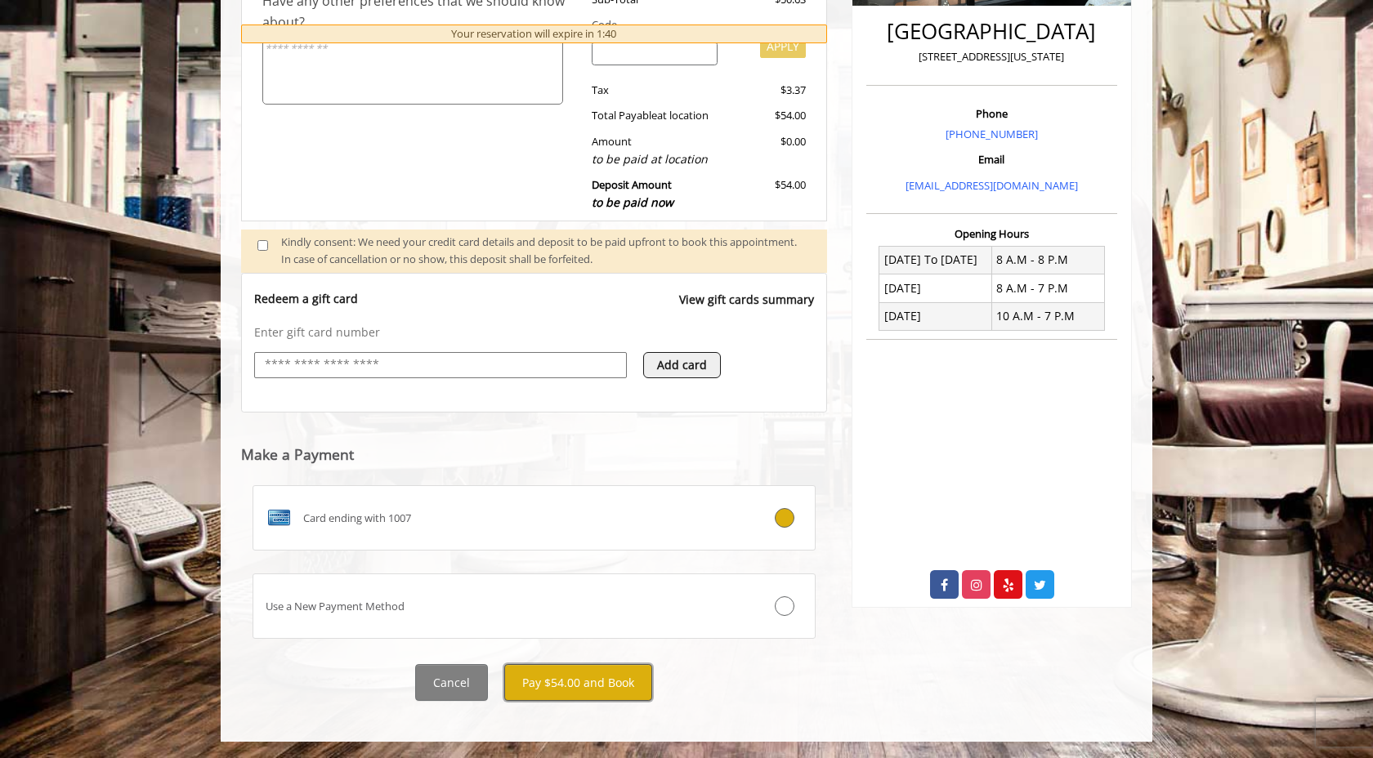
click at [533, 687] on button "Pay $54.00 and Book" at bounding box center [578, 682] width 148 height 37
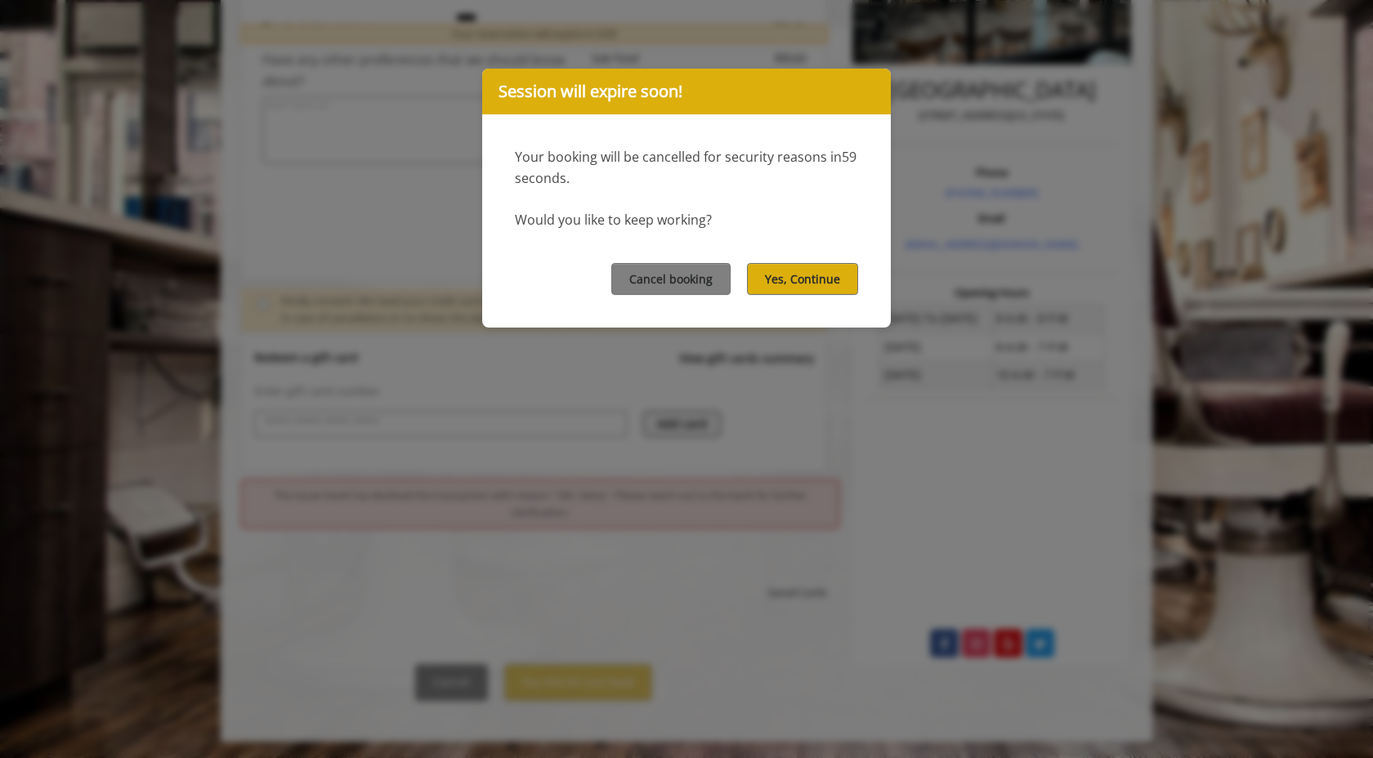
scroll to position [297, 0]
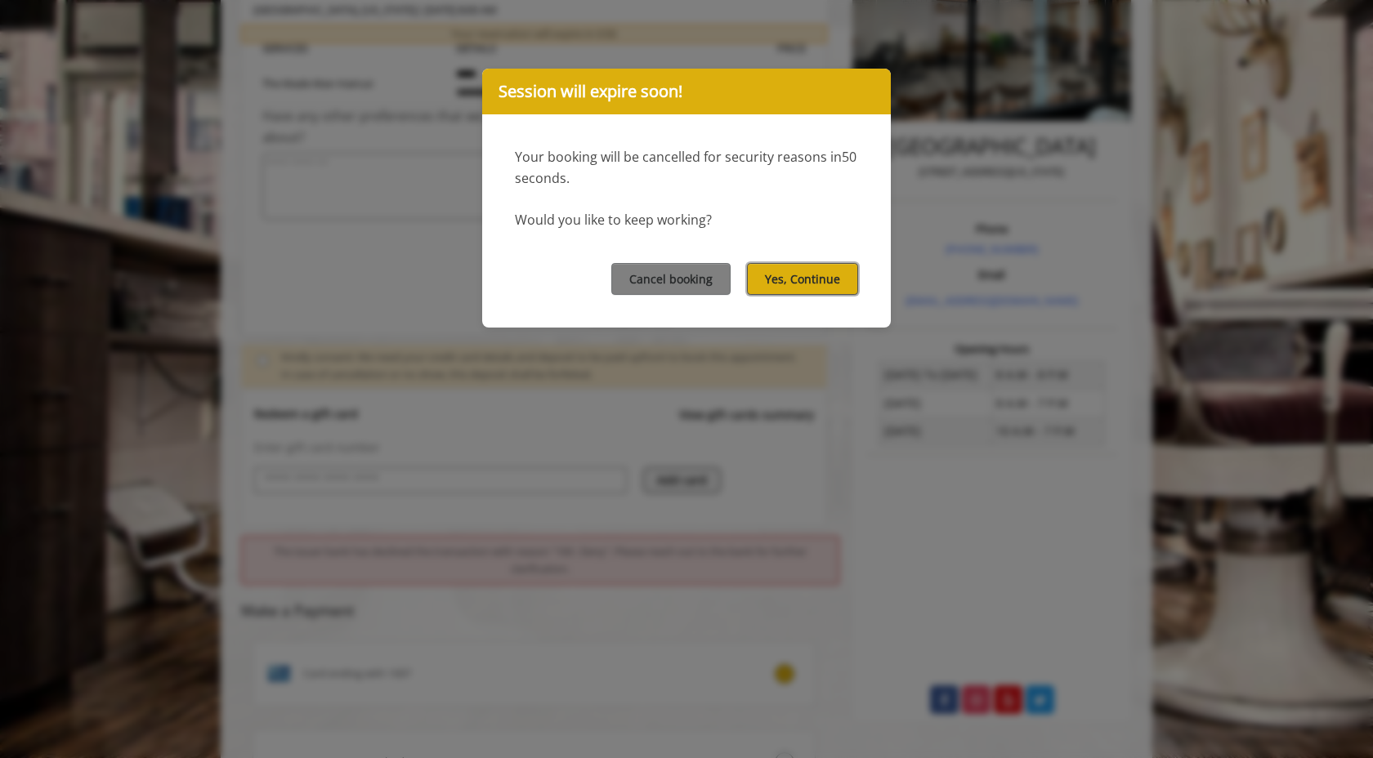
click at [819, 269] on button "Yes, Continue" at bounding box center [802, 279] width 111 height 32
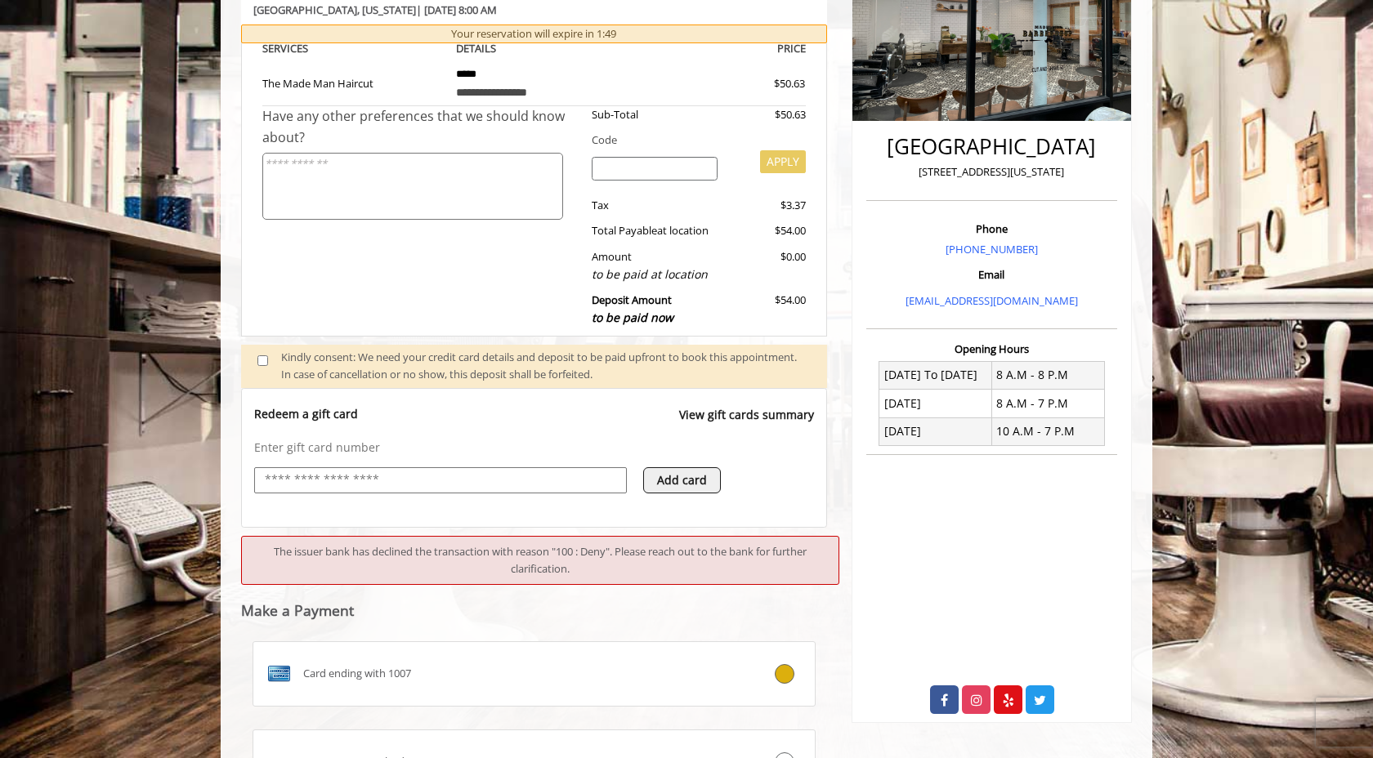
click at [631, 611] on h5 "Make a Payment" at bounding box center [534, 613] width 586 height 21
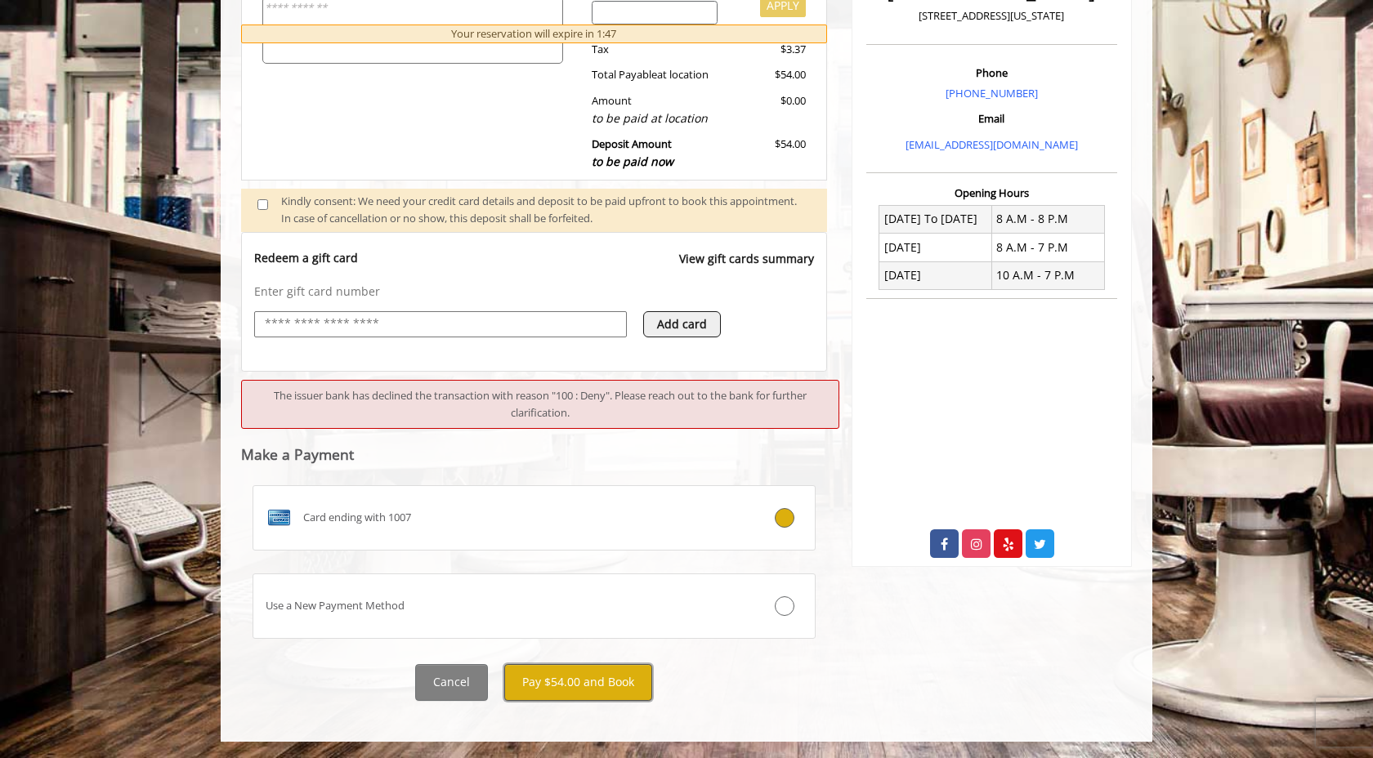
click at [624, 690] on button "Pay $54.00 and Book" at bounding box center [578, 682] width 148 height 37
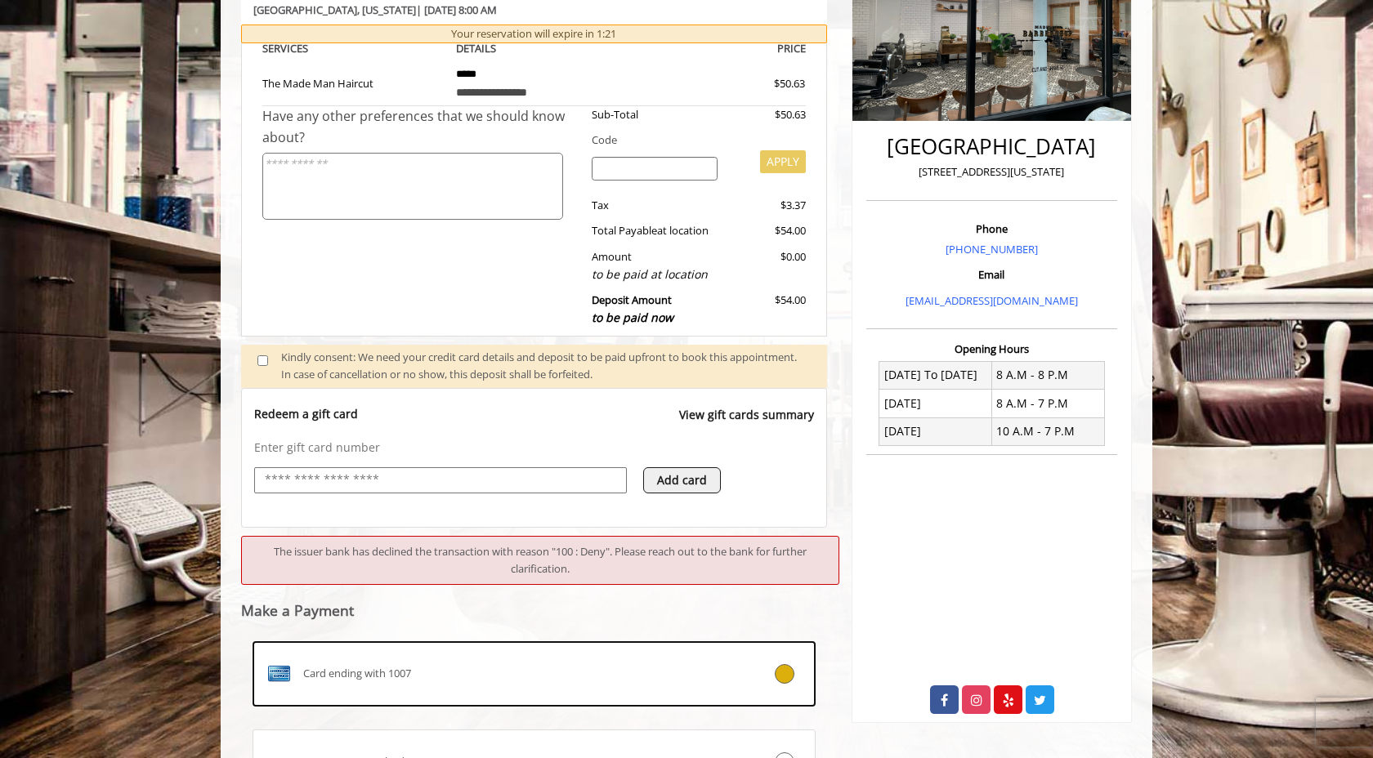
scroll to position [0, 0]
